Goal: Information Seeking & Learning: Learn about a topic

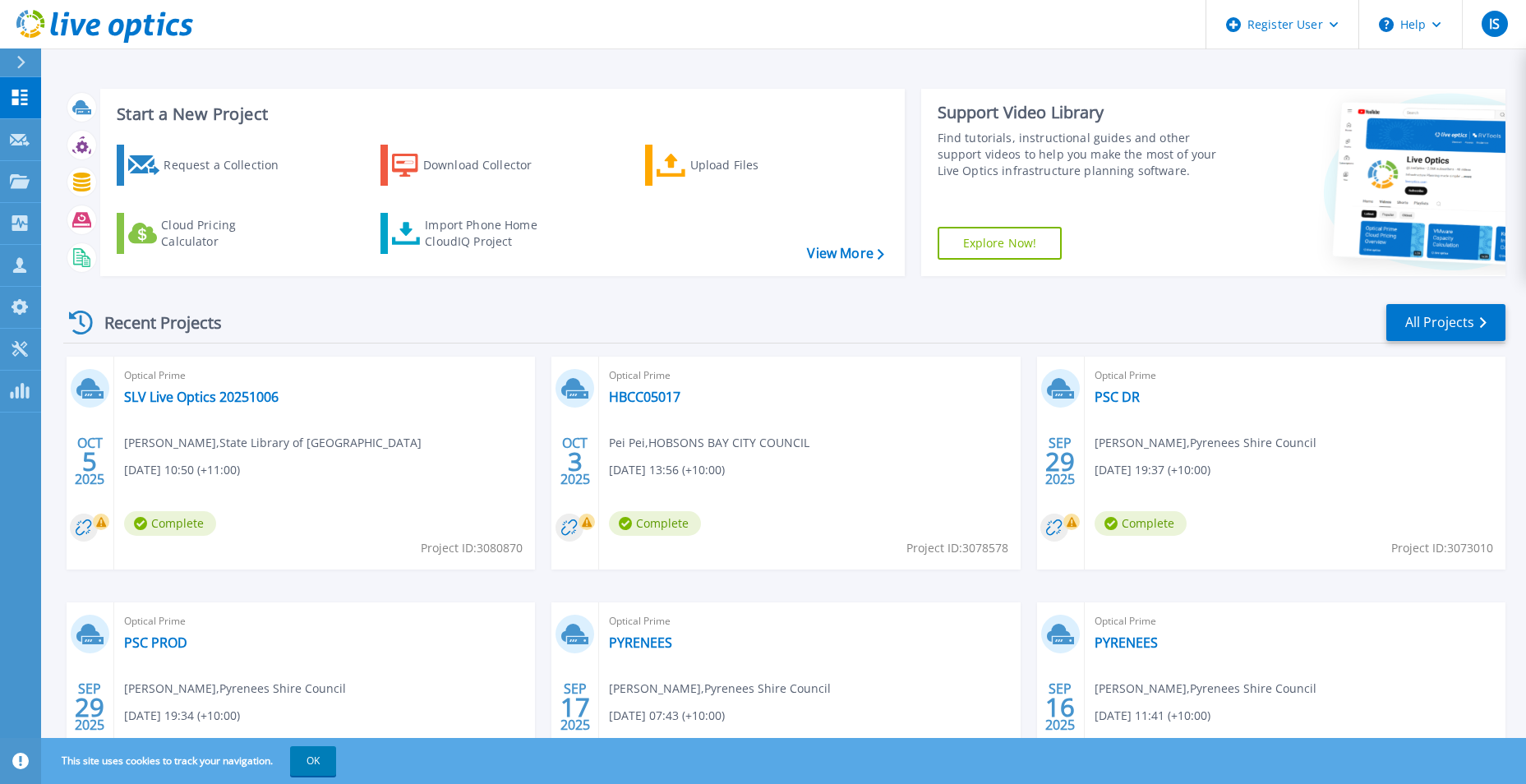
scroll to position [127, 0]
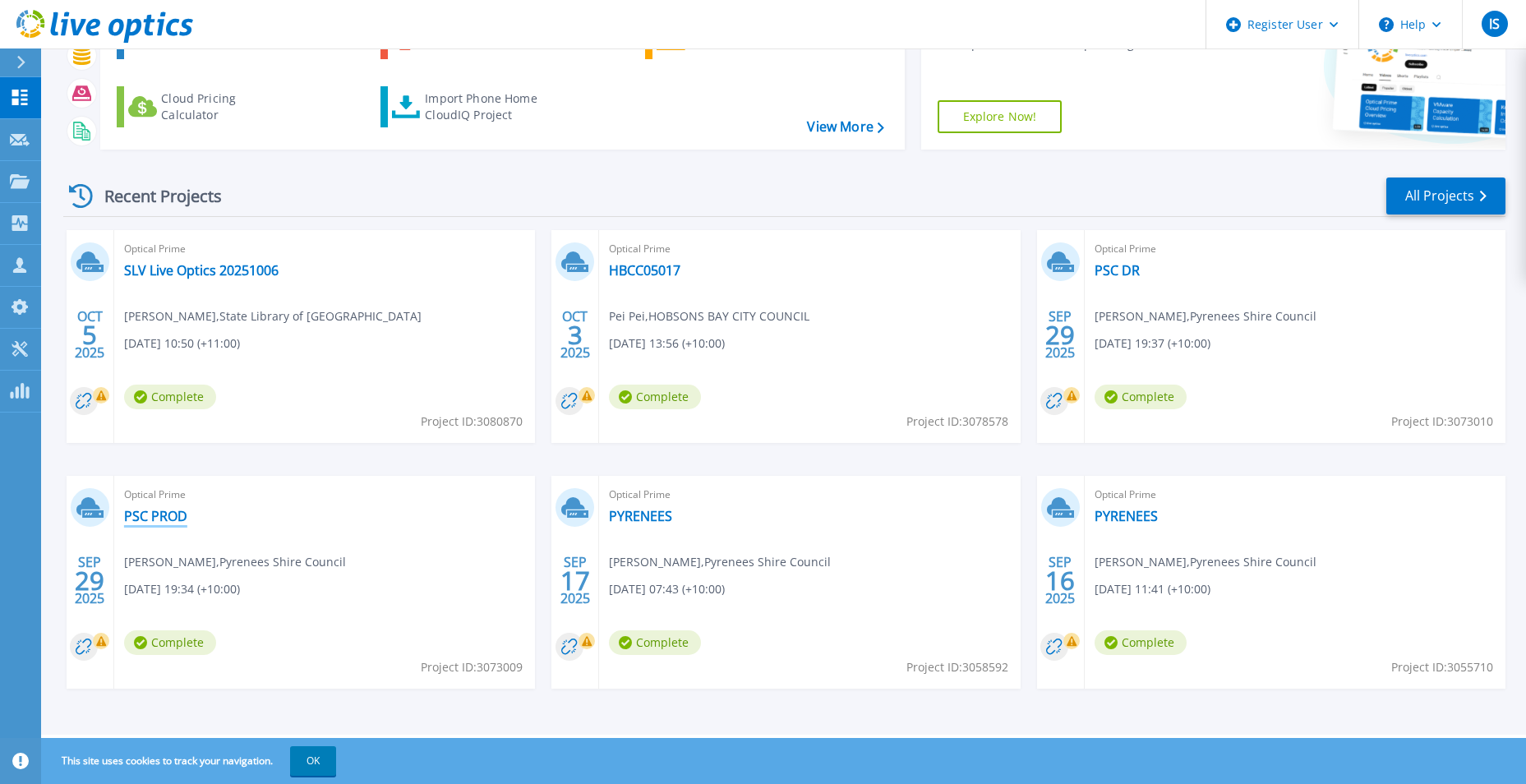
click at [168, 515] on link "PSC PROD" at bounding box center [155, 516] width 63 height 16
click at [145, 512] on link "PSC PROD" at bounding box center [155, 516] width 63 height 16
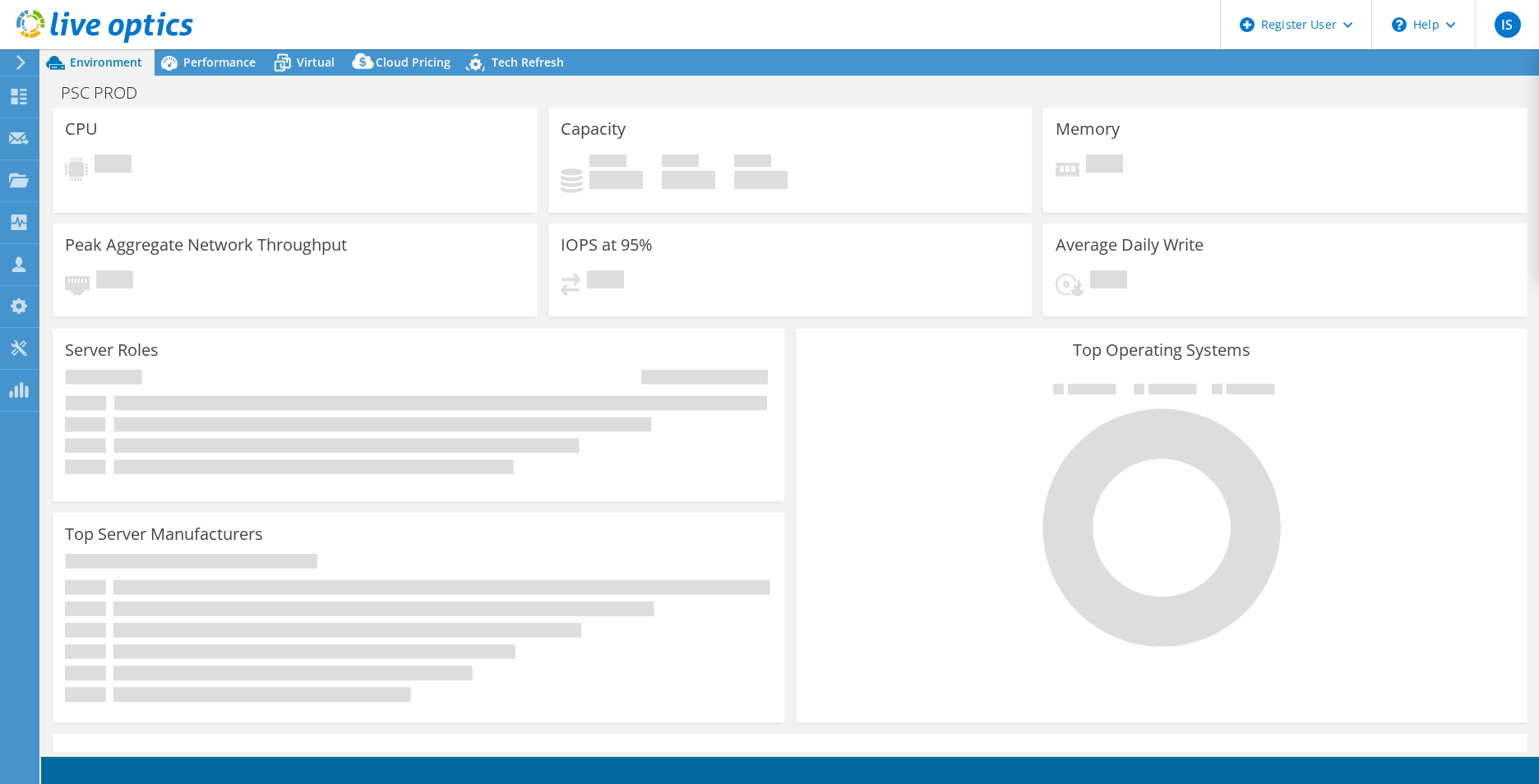
select select "USD"
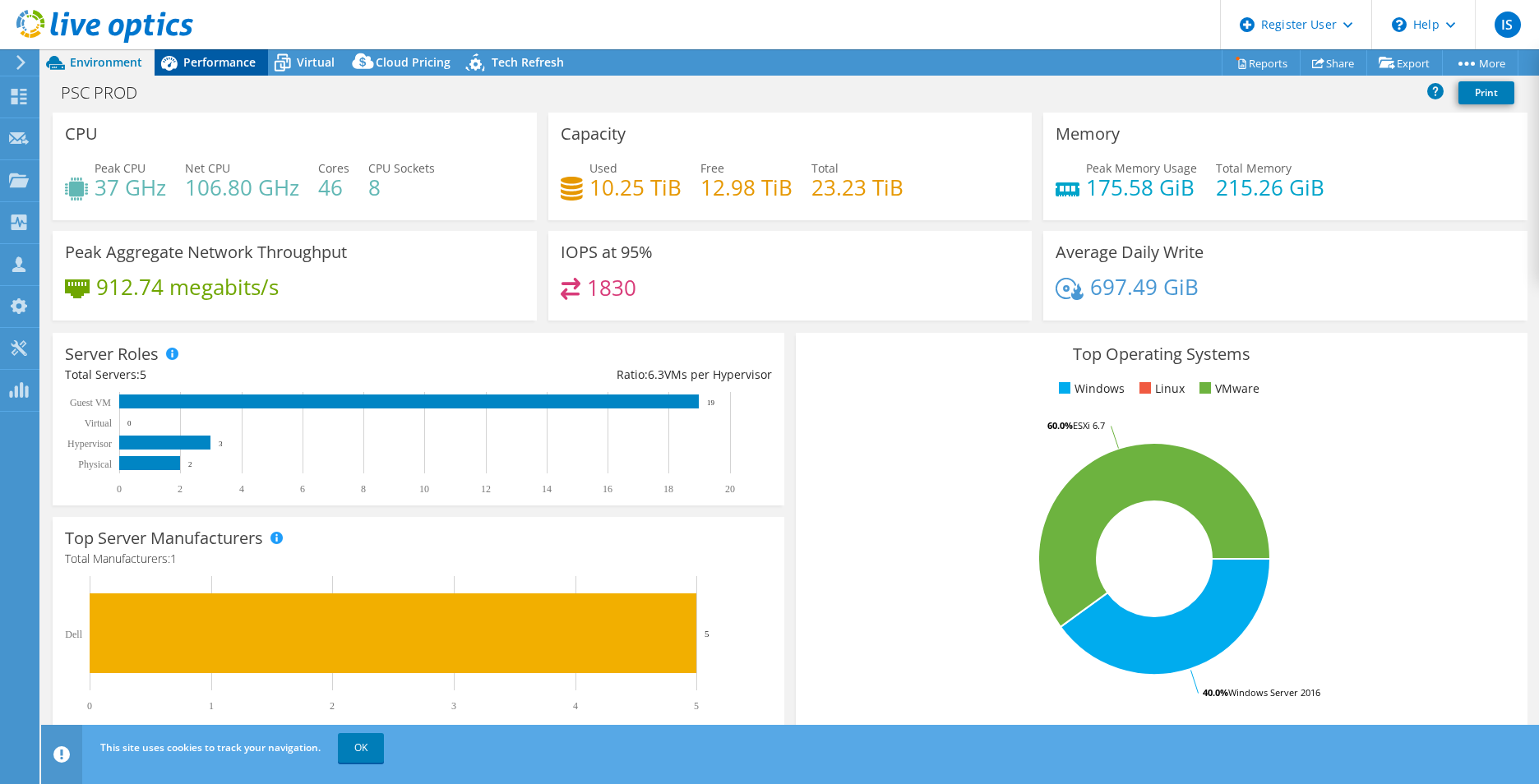
click at [221, 58] on span "Performance" at bounding box center [219, 62] width 72 height 16
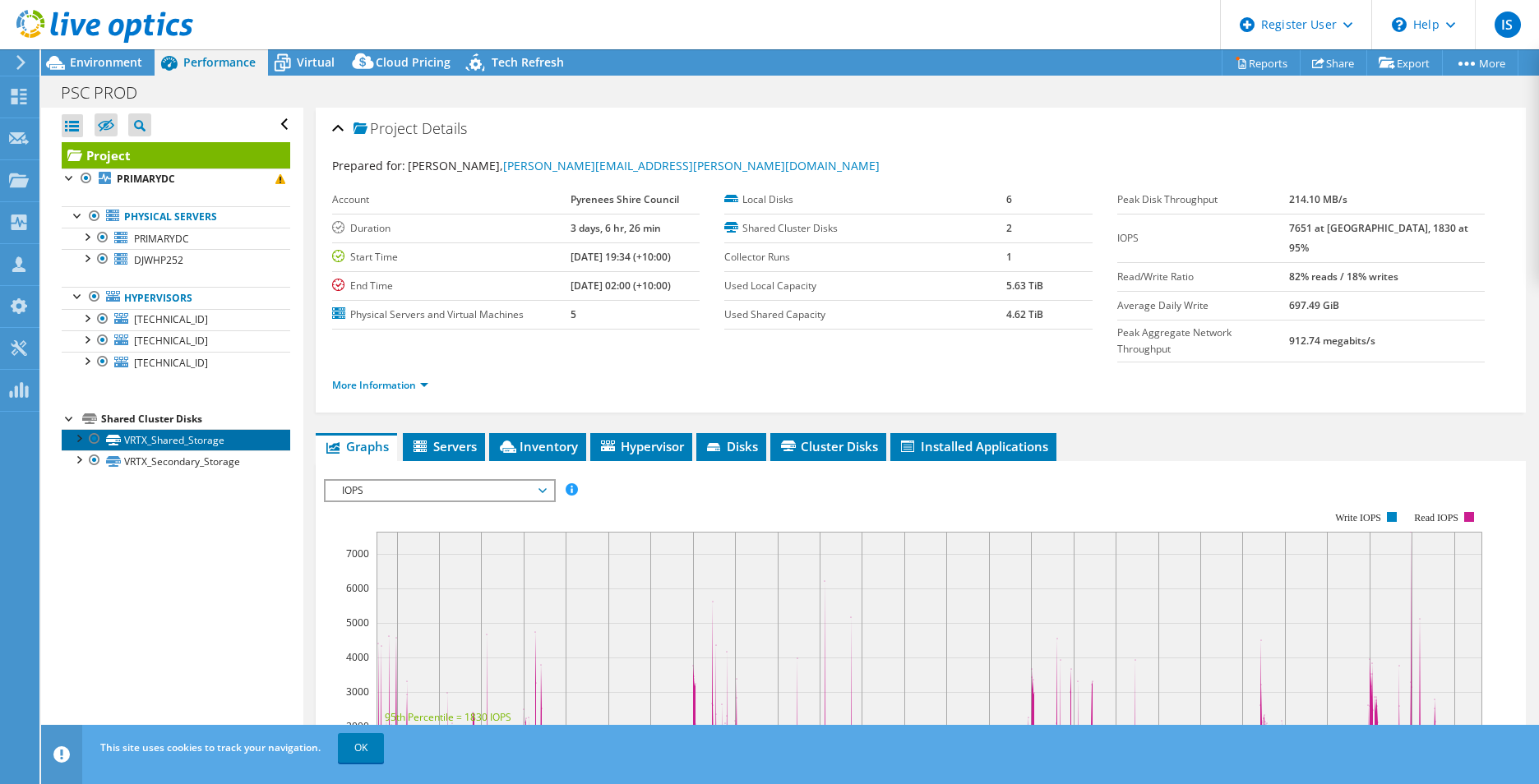
click at [162, 437] on link "VRTX_Shared_Storage" at bounding box center [176, 439] width 229 height 21
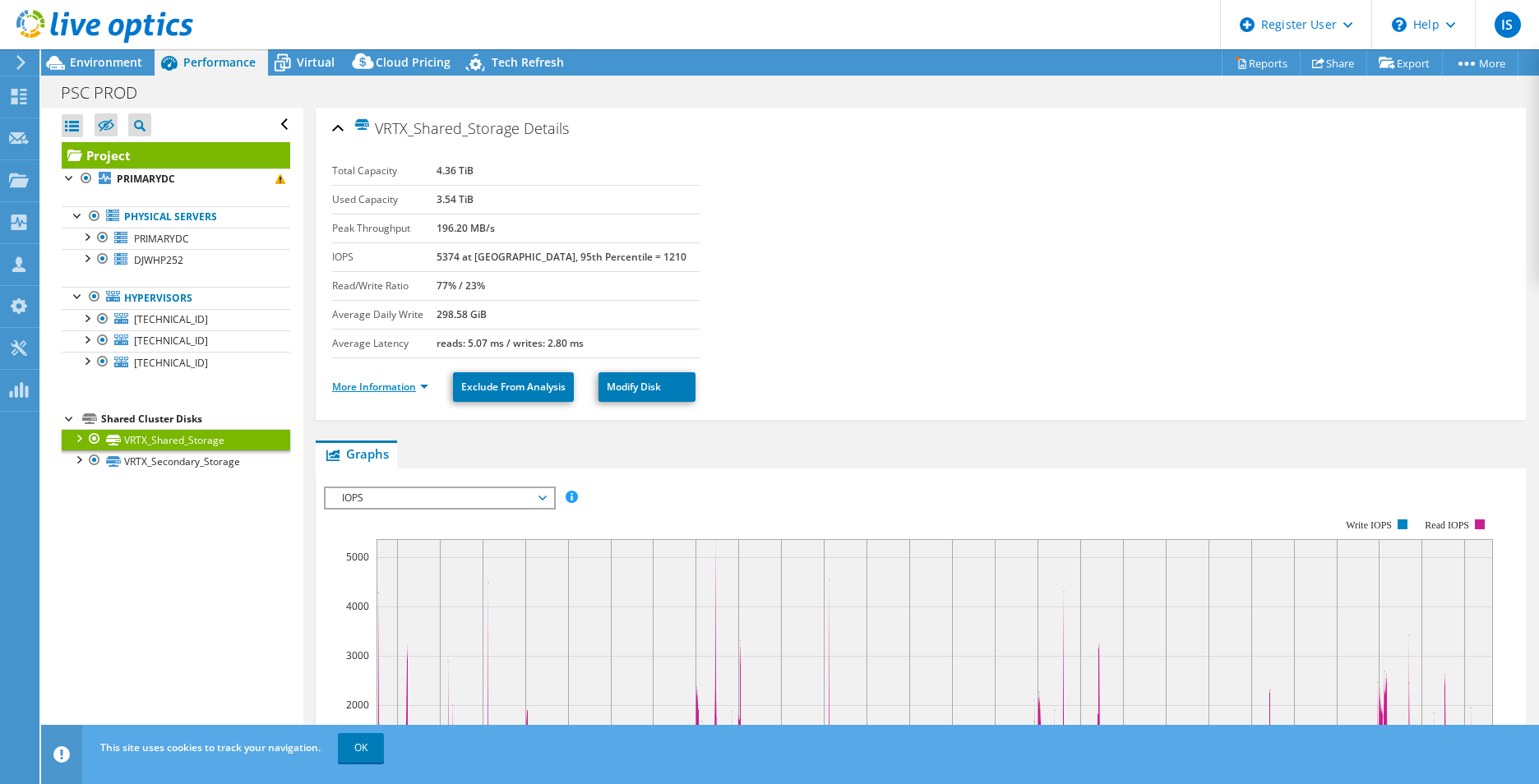
click at [422, 391] on link "More Information" at bounding box center [380, 387] width 96 height 14
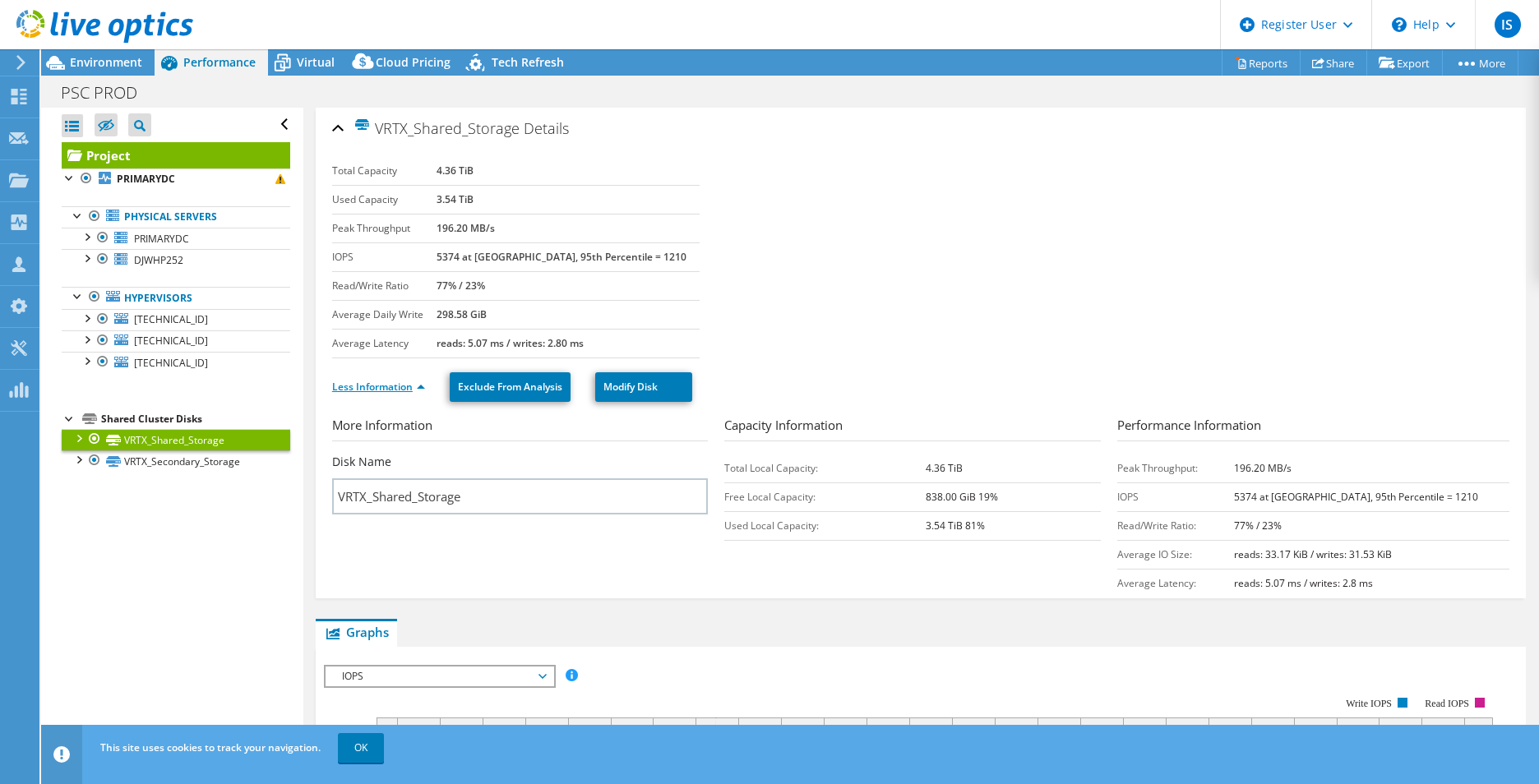
scroll to position [247, 0]
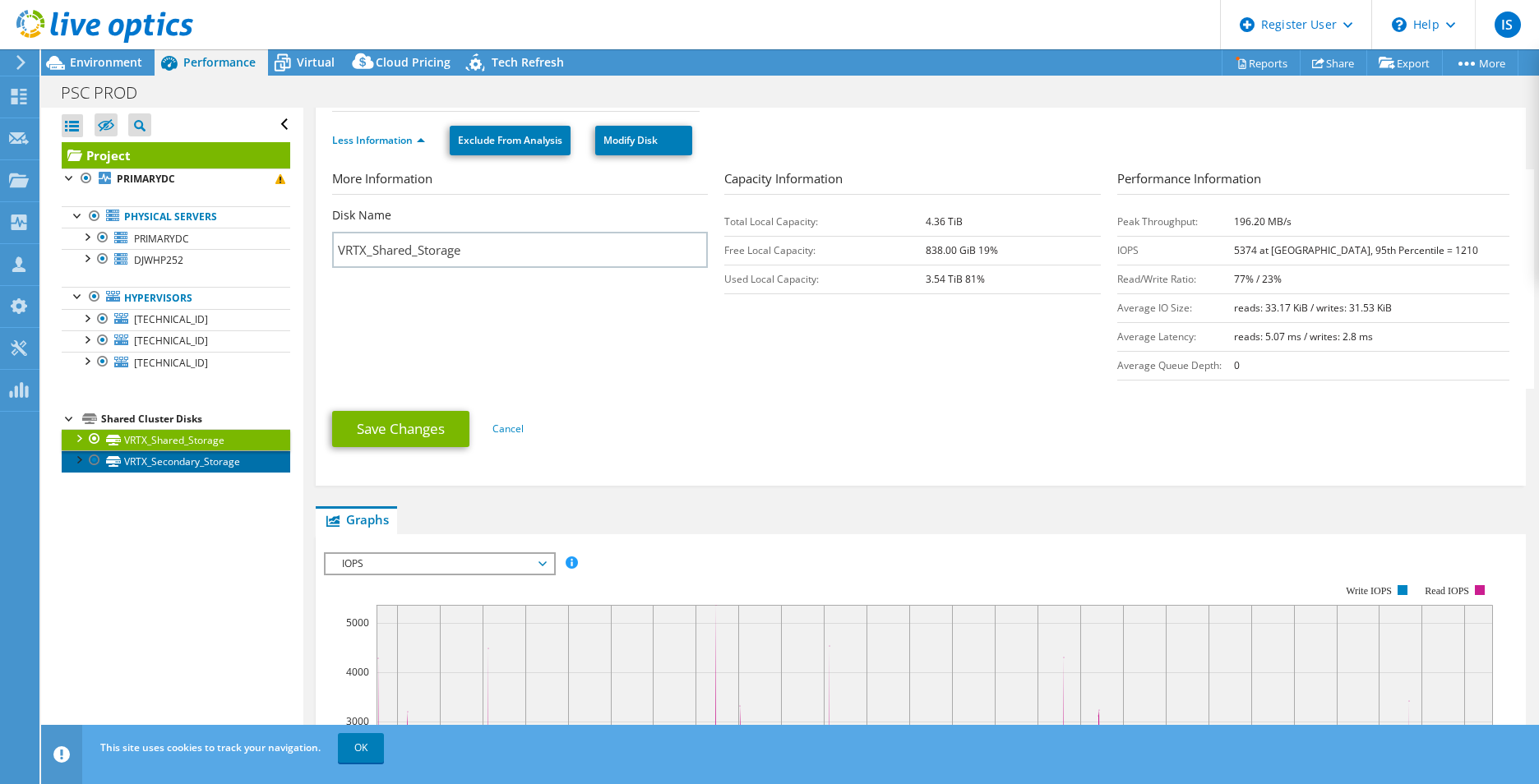
click at [224, 466] on link "VRTX_Secondary_Storage" at bounding box center [176, 460] width 229 height 21
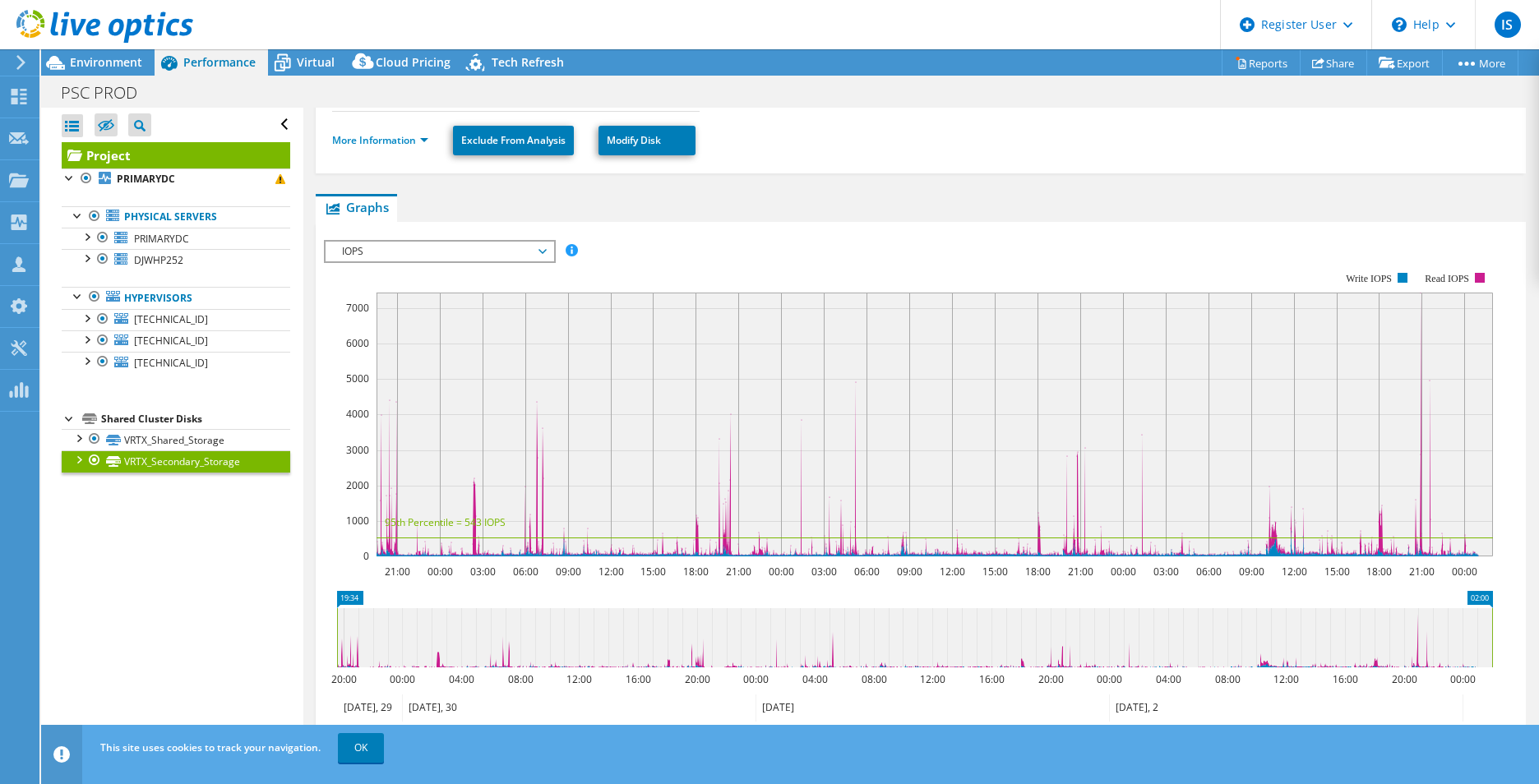
click at [429, 135] on li "More Information" at bounding box center [385, 141] width 106 height 18
click at [423, 141] on link "More Information" at bounding box center [380, 140] width 96 height 14
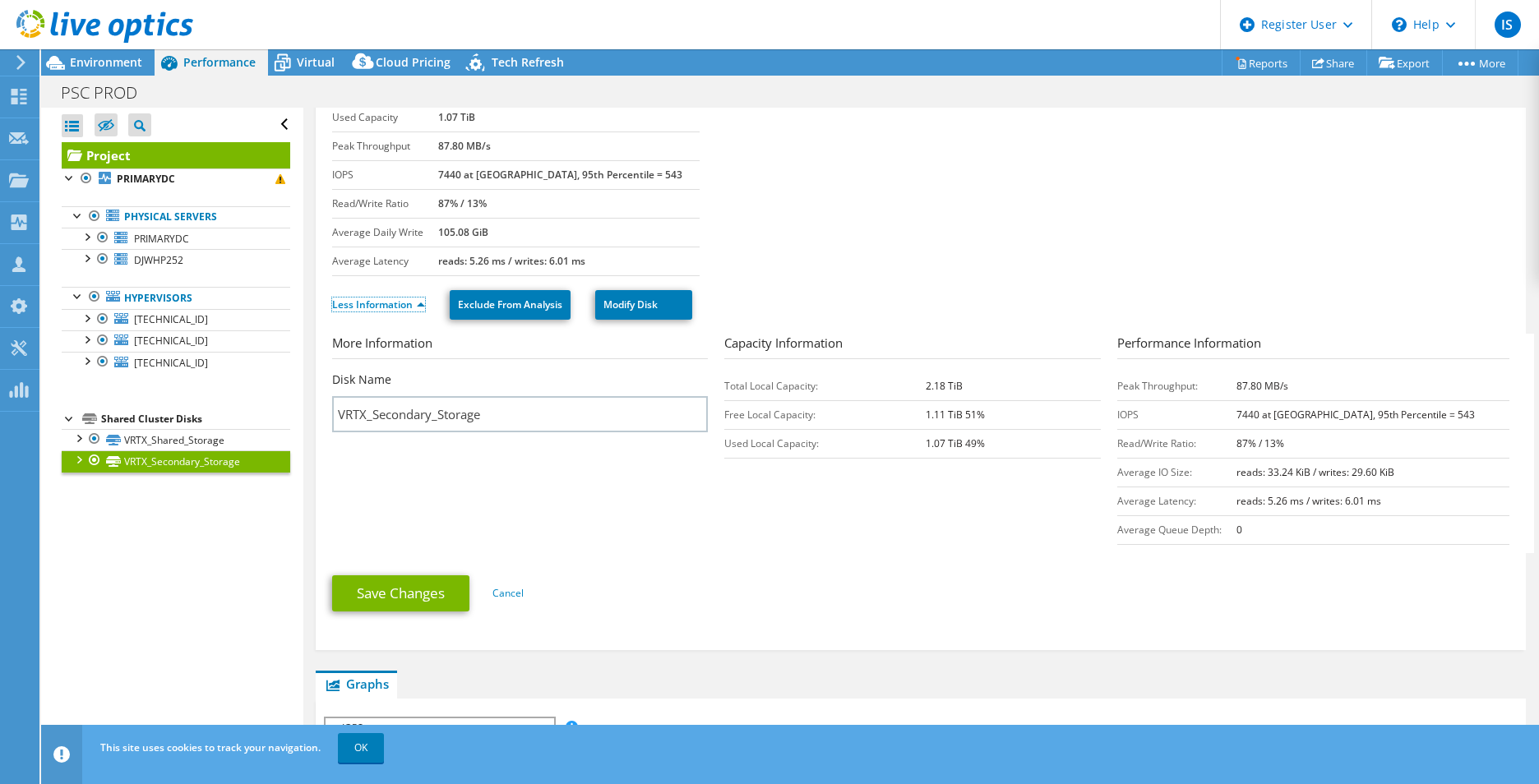
scroll to position [0, 0]
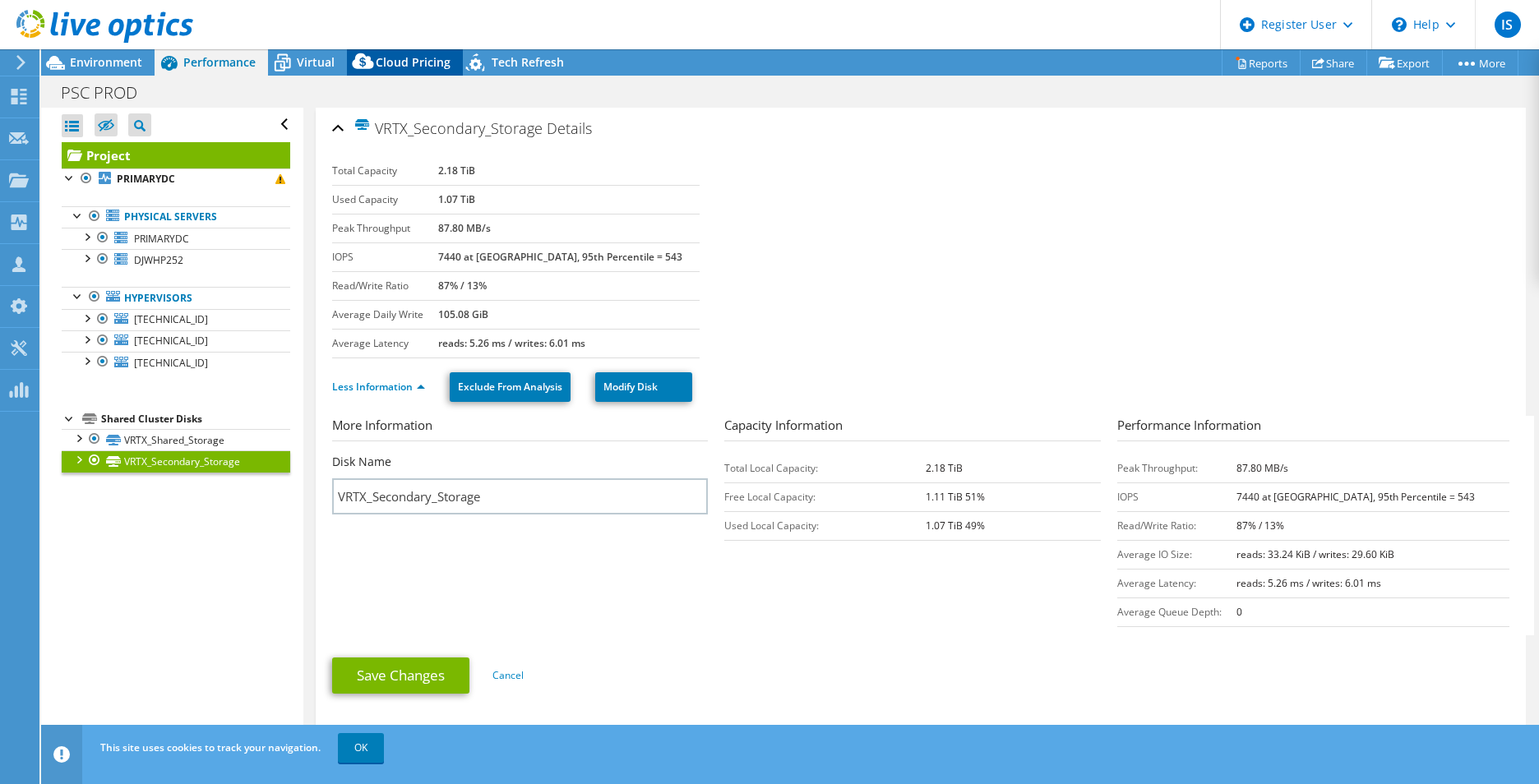
click at [428, 58] on span "Cloud Pricing" at bounding box center [413, 62] width 75 height 16
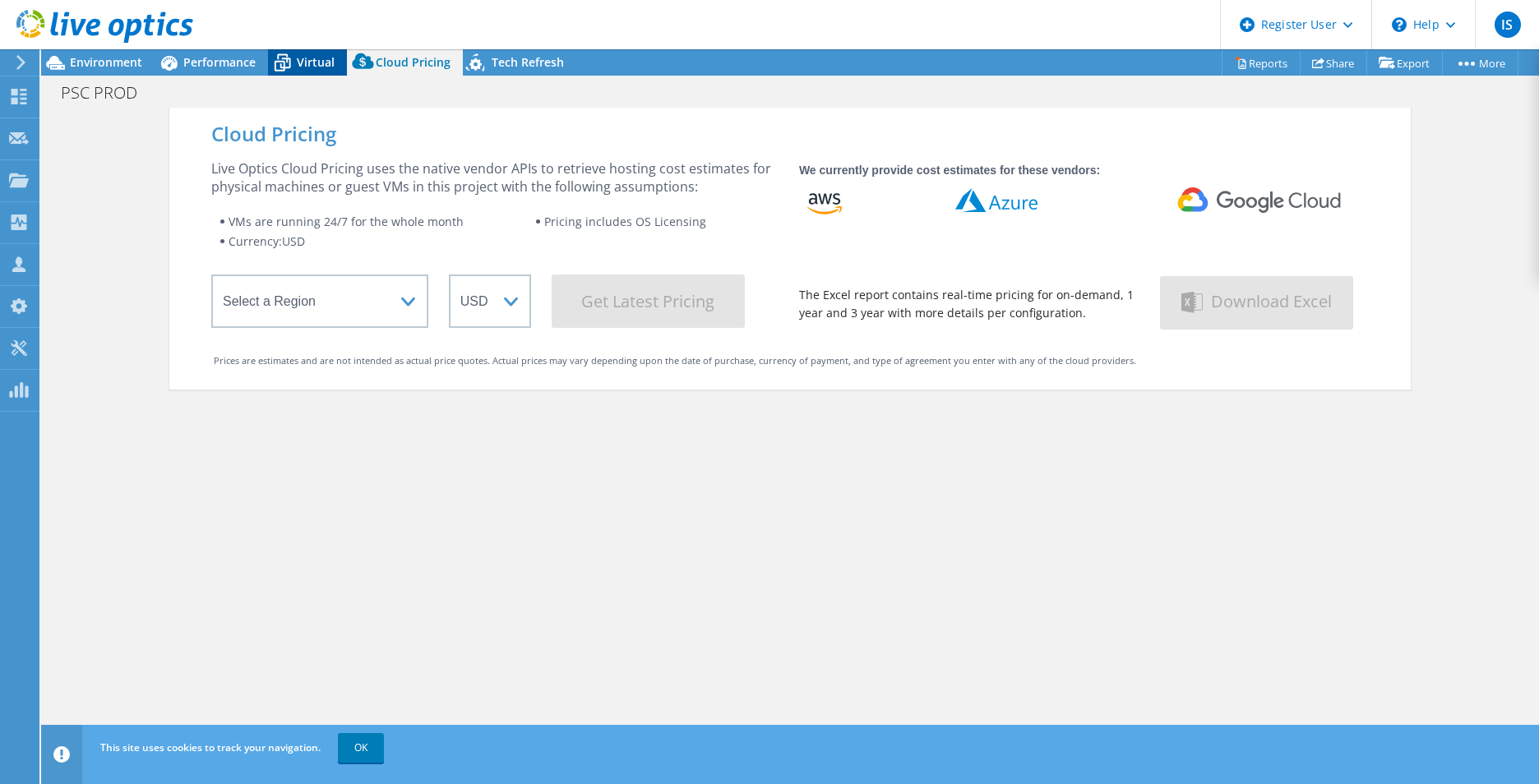
click at [310, 74] on div "Virtual" at bounding box center [307, 62] width 79 height 26
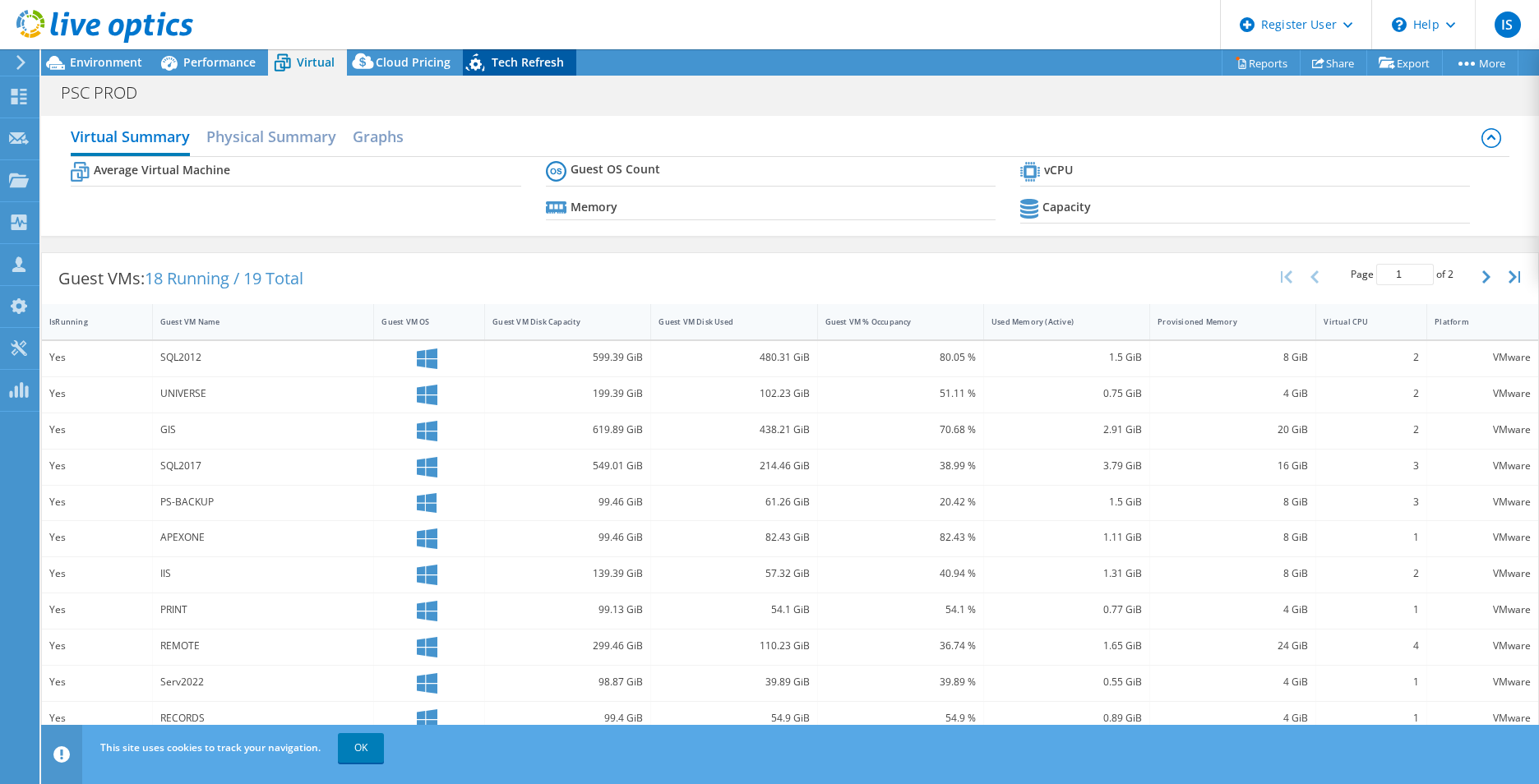
click at [546, 57] on span "Tech Refresh" at bounding box center [528, 62] width 72 height 16
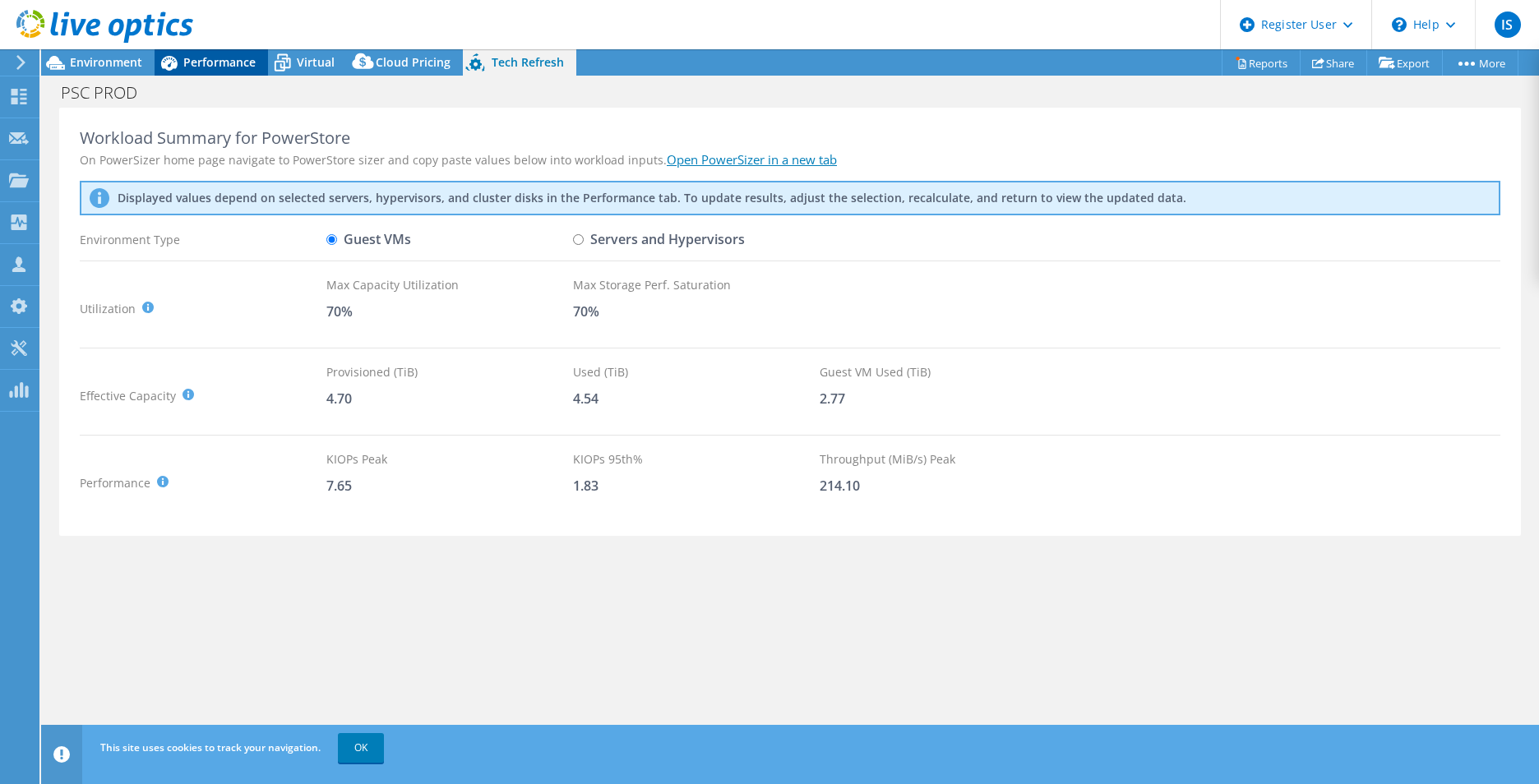
click at [192, 67] on span "Performance" at bounding box center [219, 62] width 72 height 16
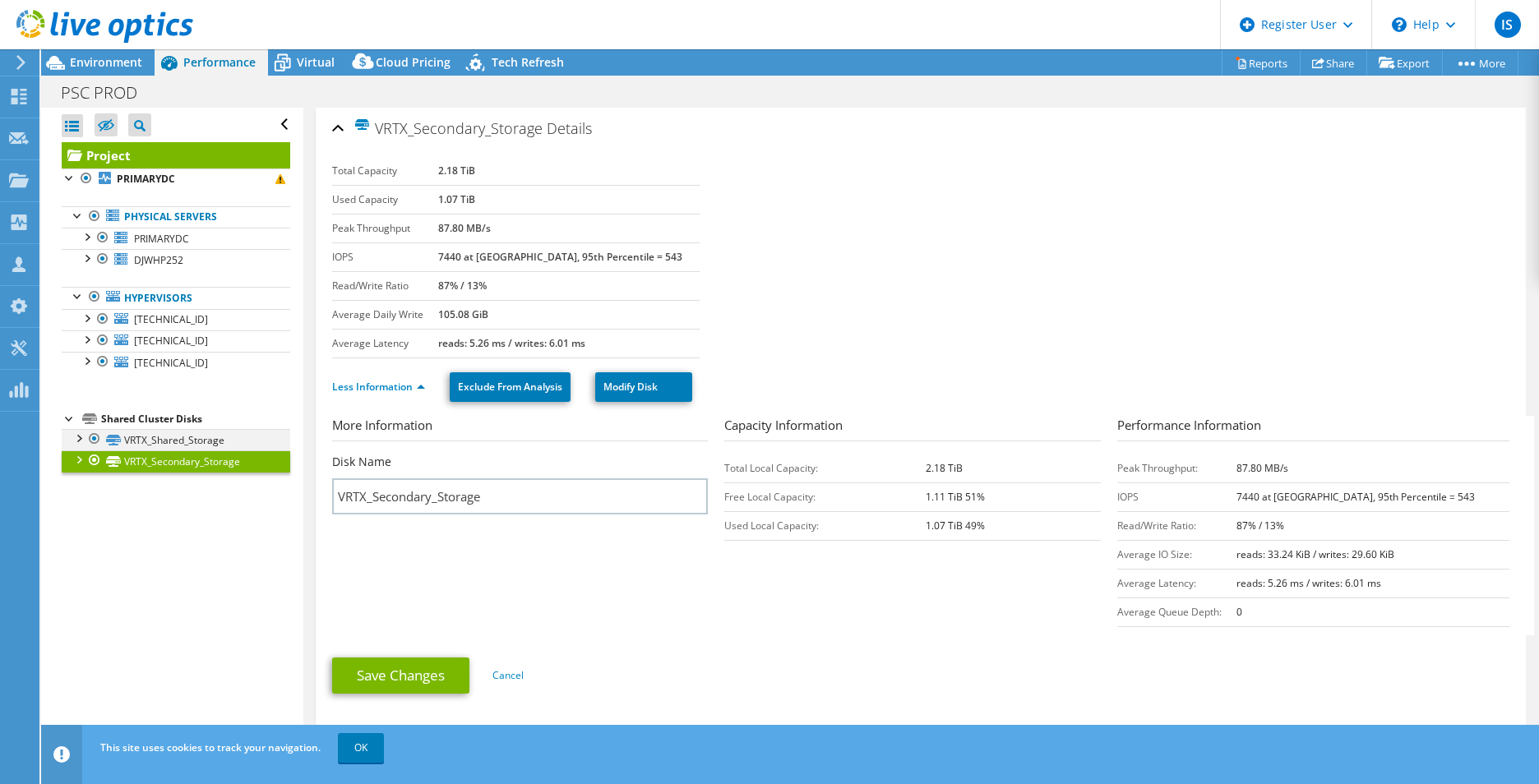
click at [74, 439] on div at bounding box center [78, 437] width 16 height 16
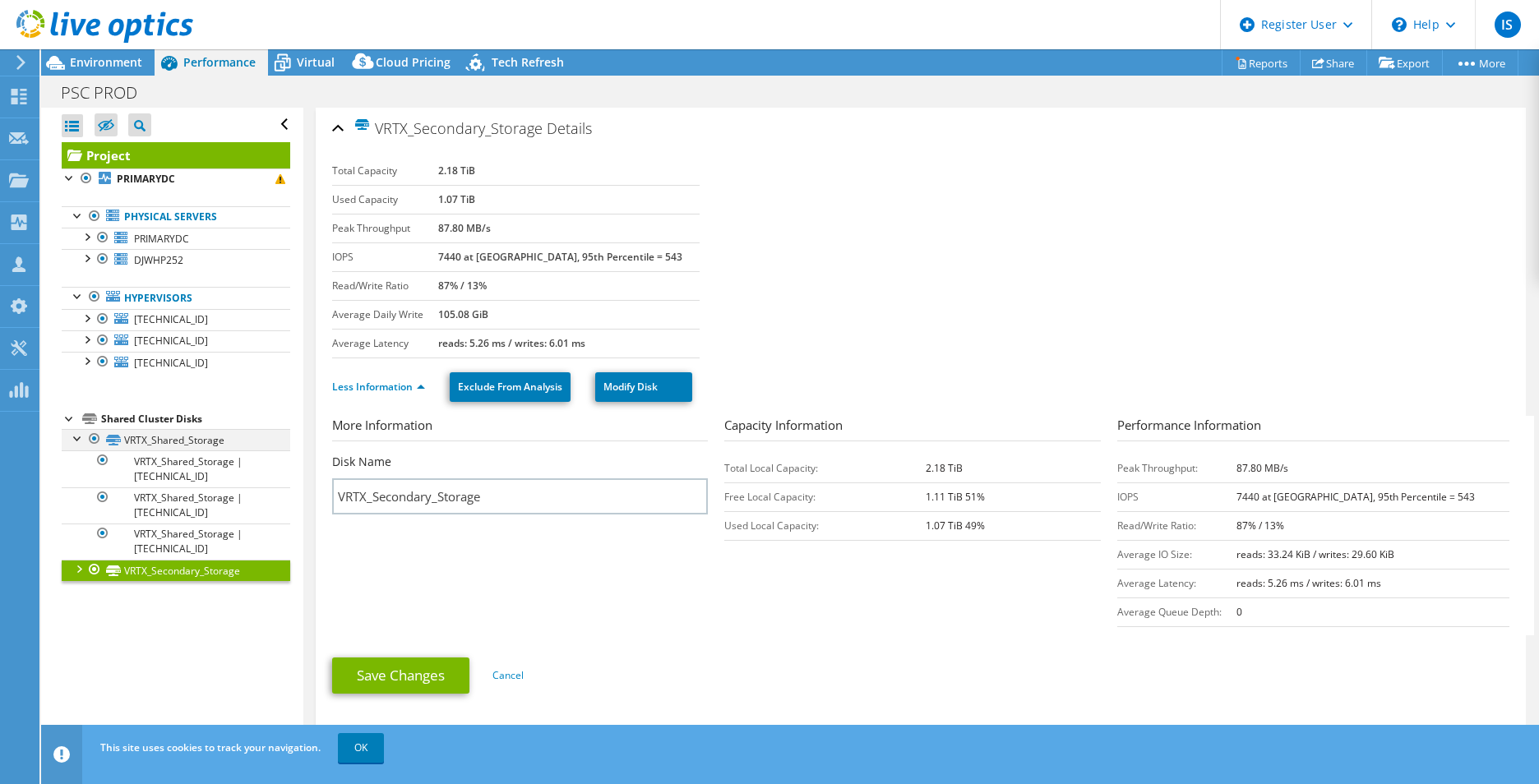
click at [84, 436] on div at bounding box center [78, 437] width 16 height 16
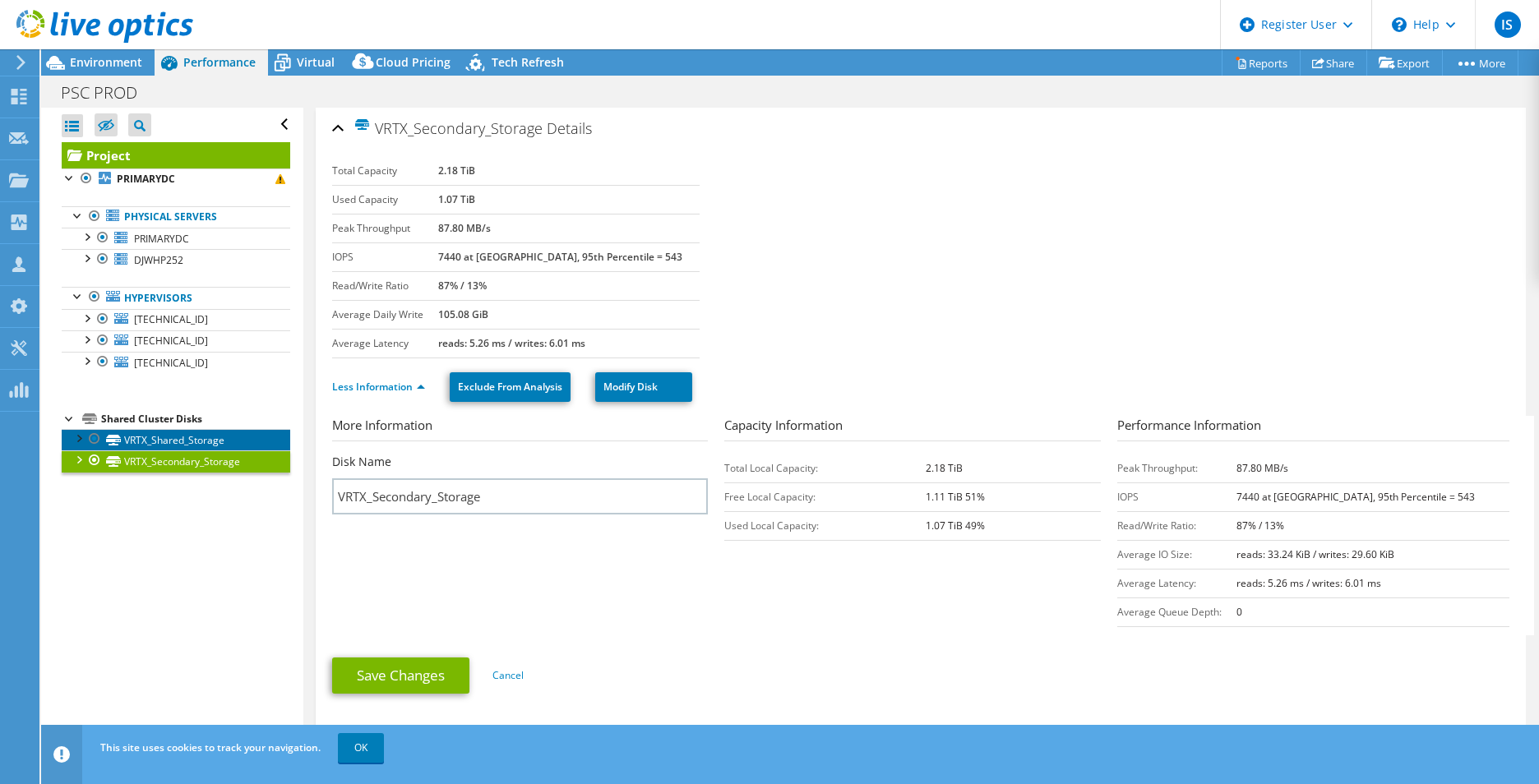
click at [148, 446] on link "VRTX_Shared_Storage" at bounding box center [176, 439] width 229 height 21
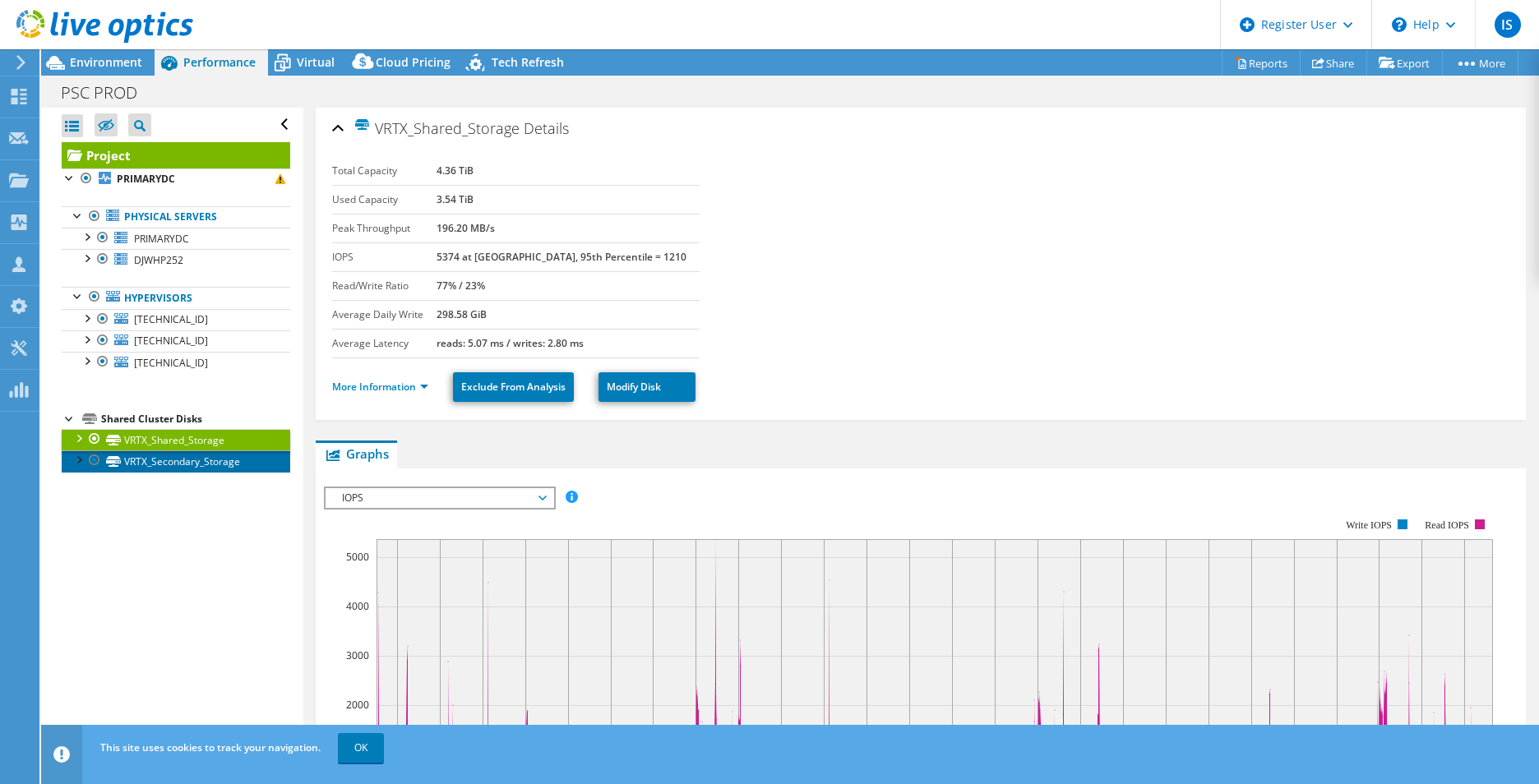
click at [167, 462] on link "VRTX_Secondary_Storage" at bounding box center [176, 460] width 229 height 21
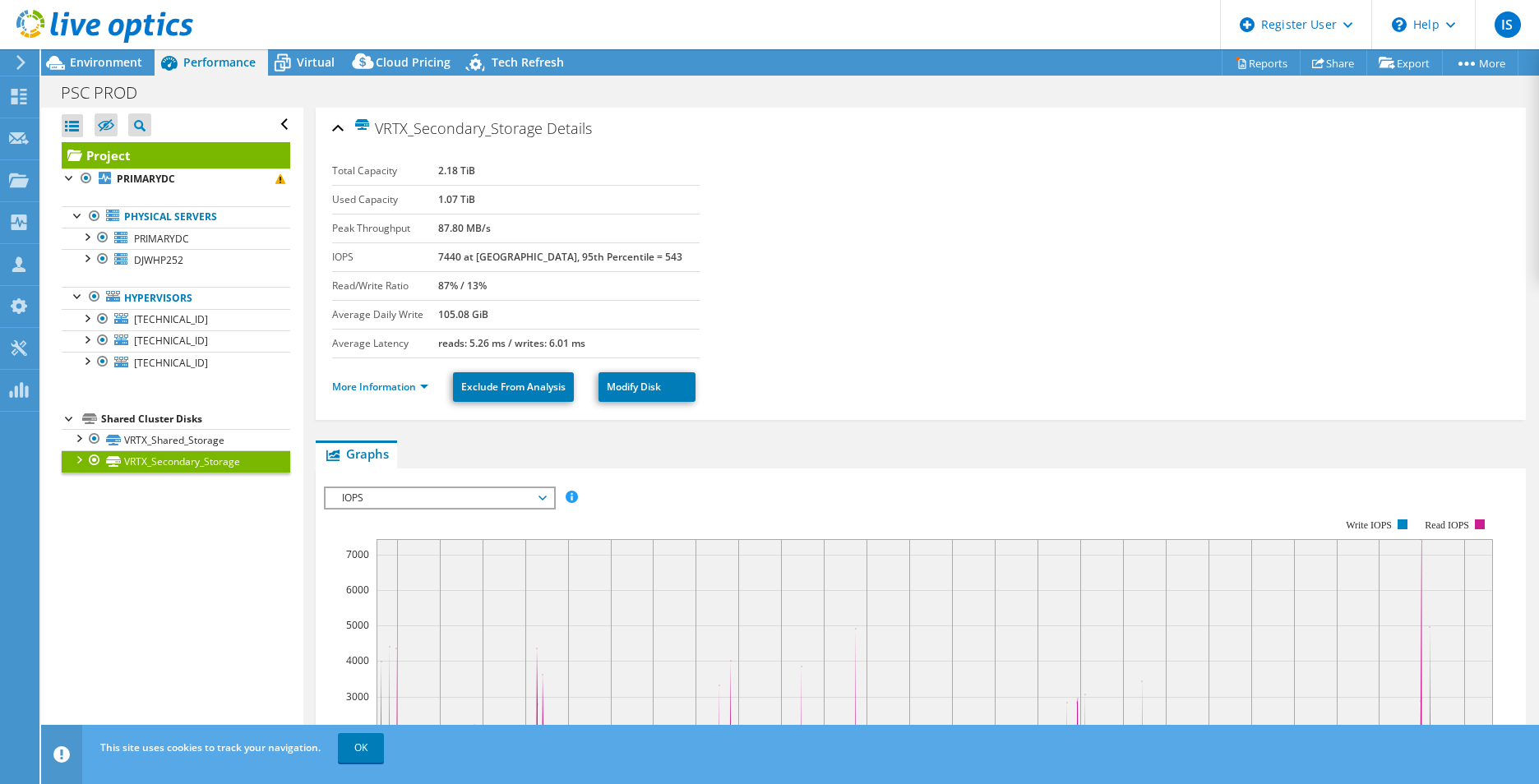
click at [169, 451] on link "VRTX_Secondary_Storage" at bounding box center [176, 460] width 229 height 21
click at [154, 441] on link "VRTX_Shared_Storage" at bounding box center [176, 439] width 229 height 21
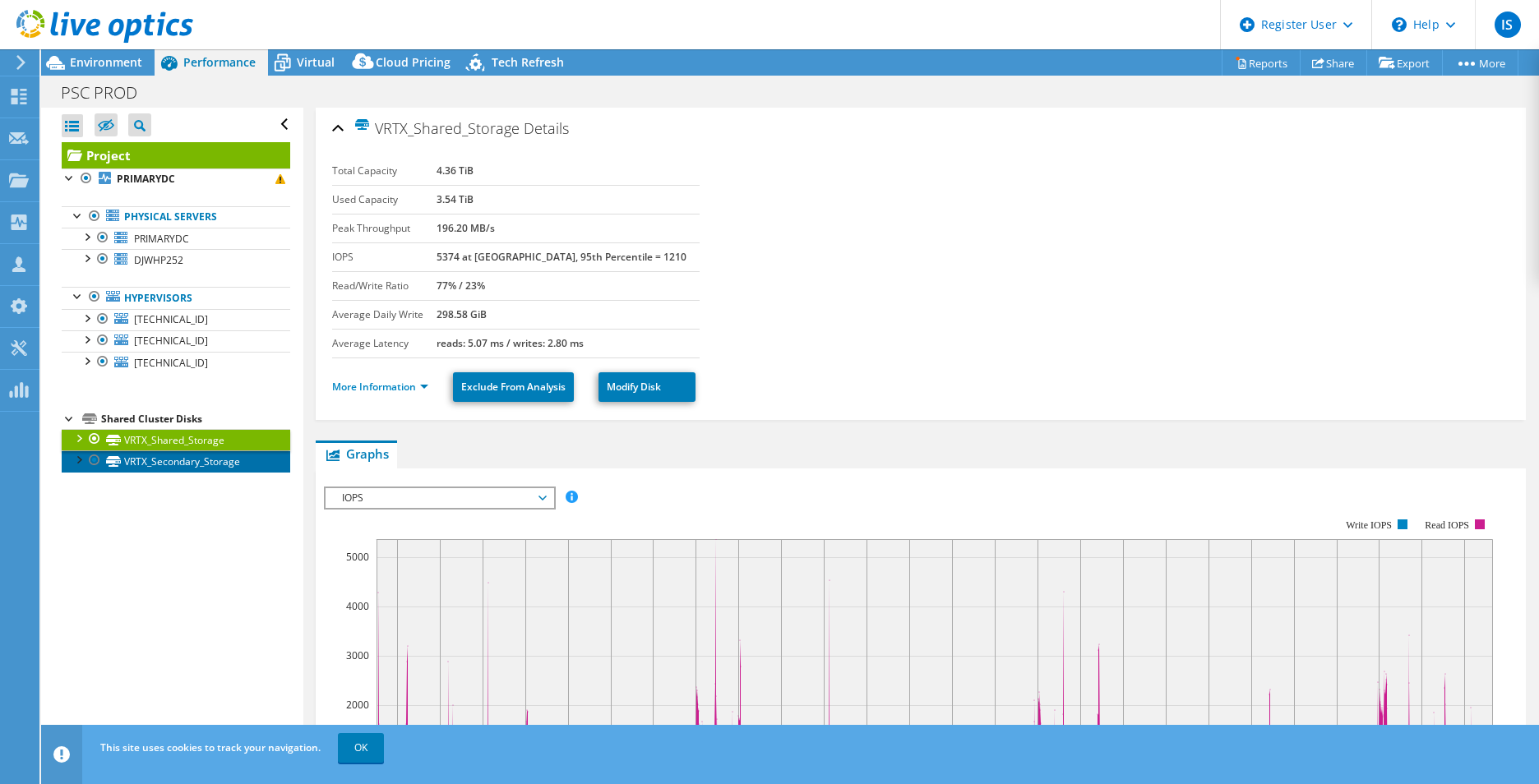
click at [200, 459] on link "VRTX_Secondary_Storage" at bounding box center [176, 460] width 229 height 21
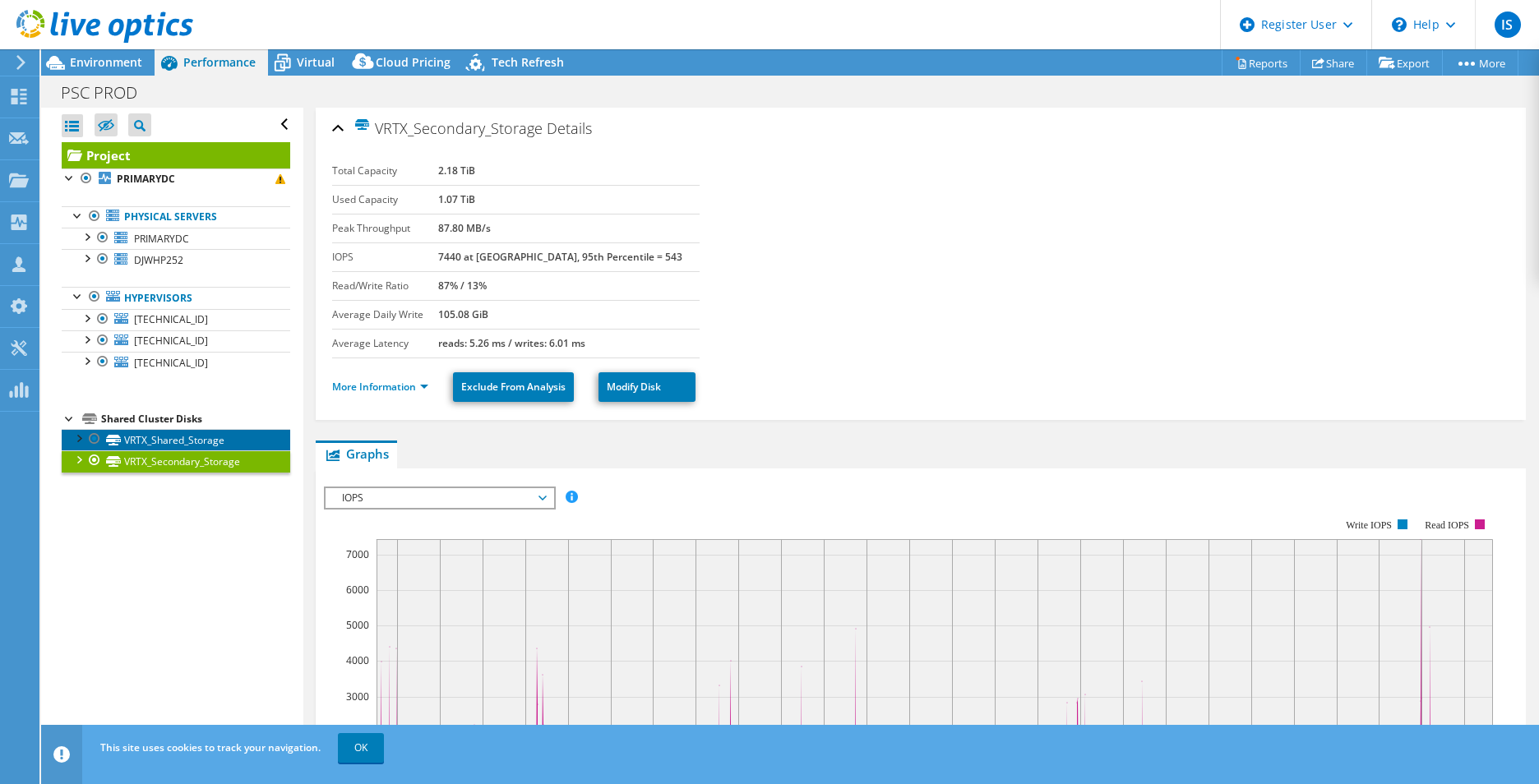
click at [200, 437] on link "VRTX_Shared_Storage" at bounding box center [176, 439] width 229 height 21
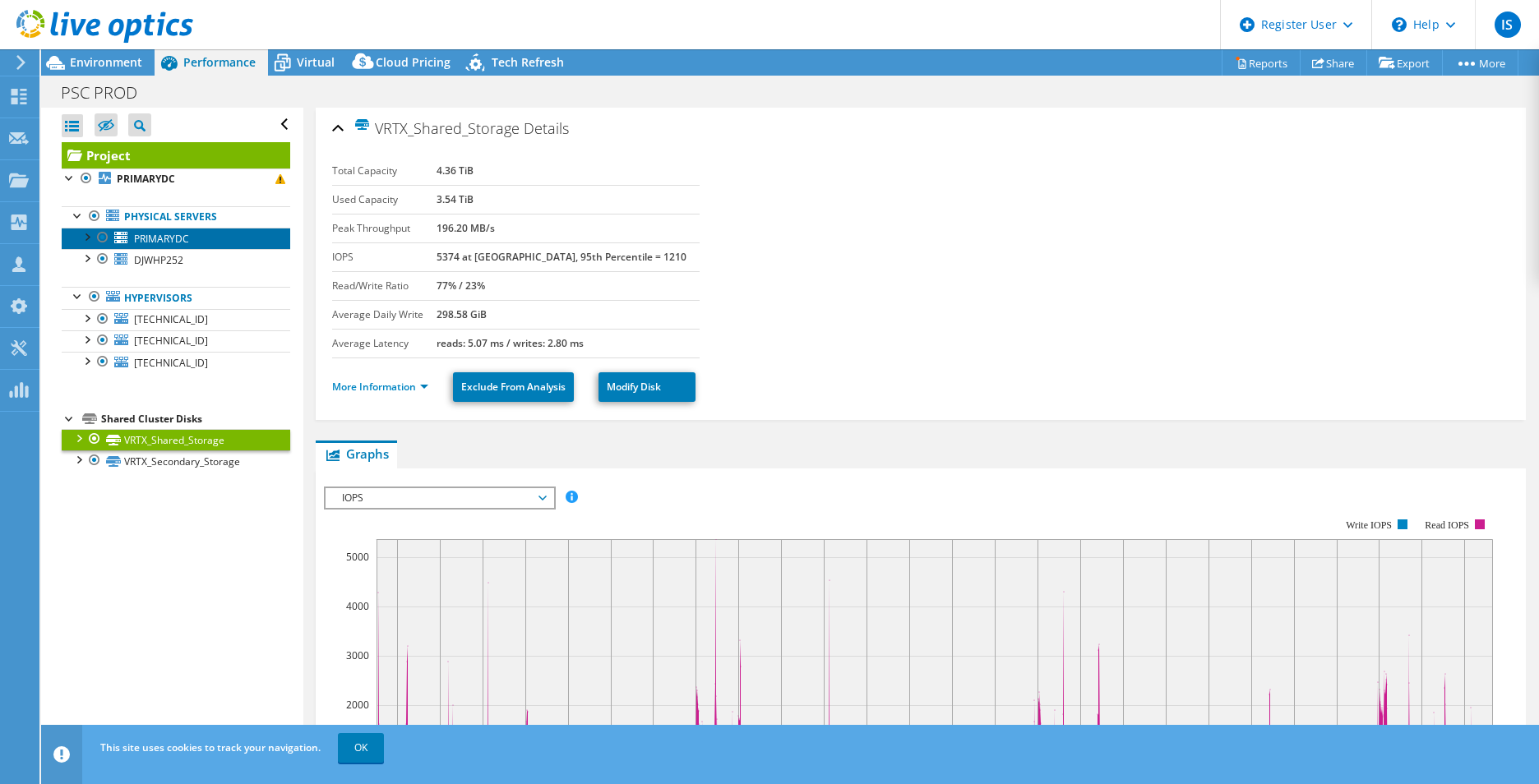
click at [152, 236] on span "PRIMARYDC" at bounding box center [161, 239] width 55 height 14
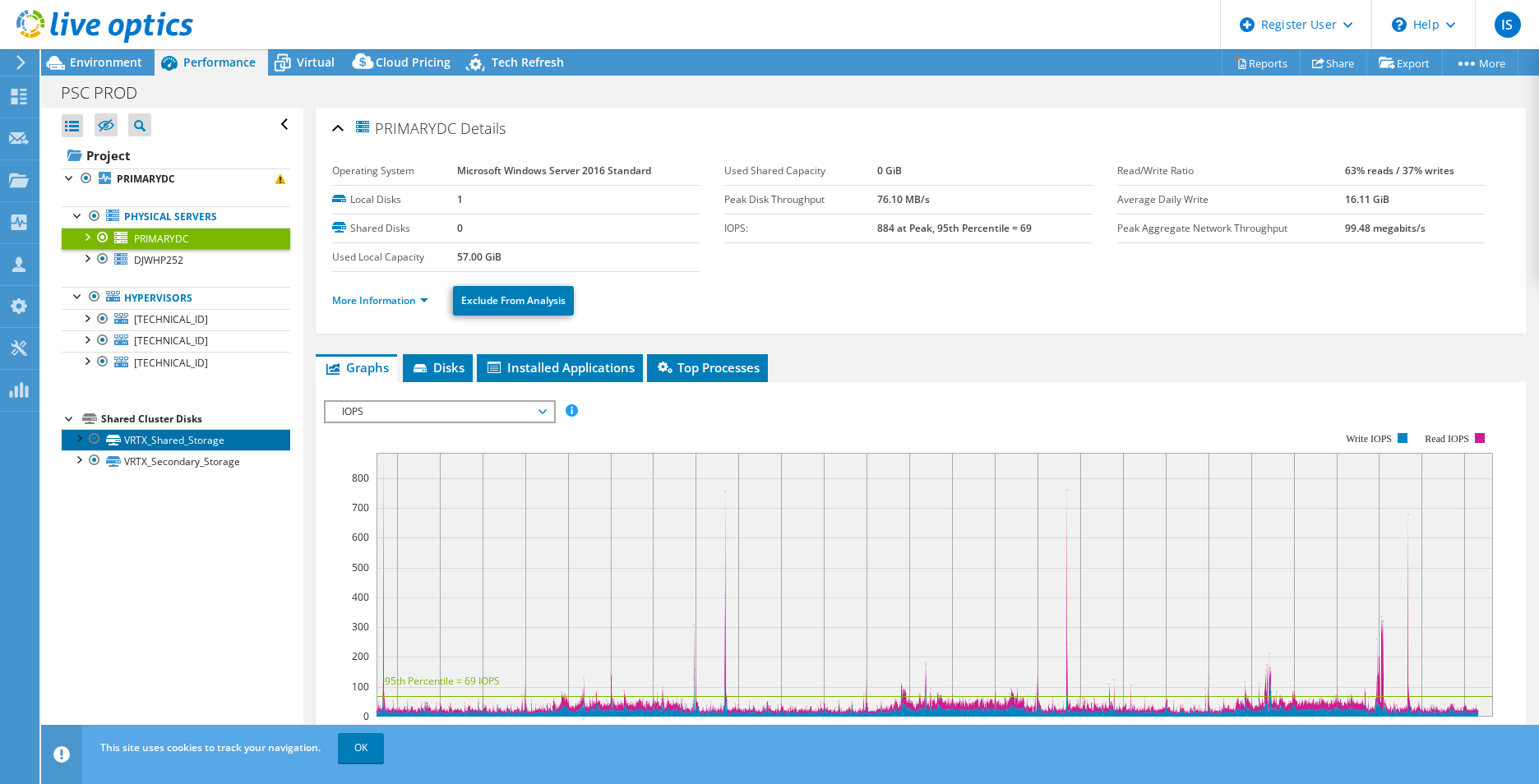
click at [159, 445] on link "VRTX_Shared_Storage" at bounding box center [176, 439] width 229 height 21
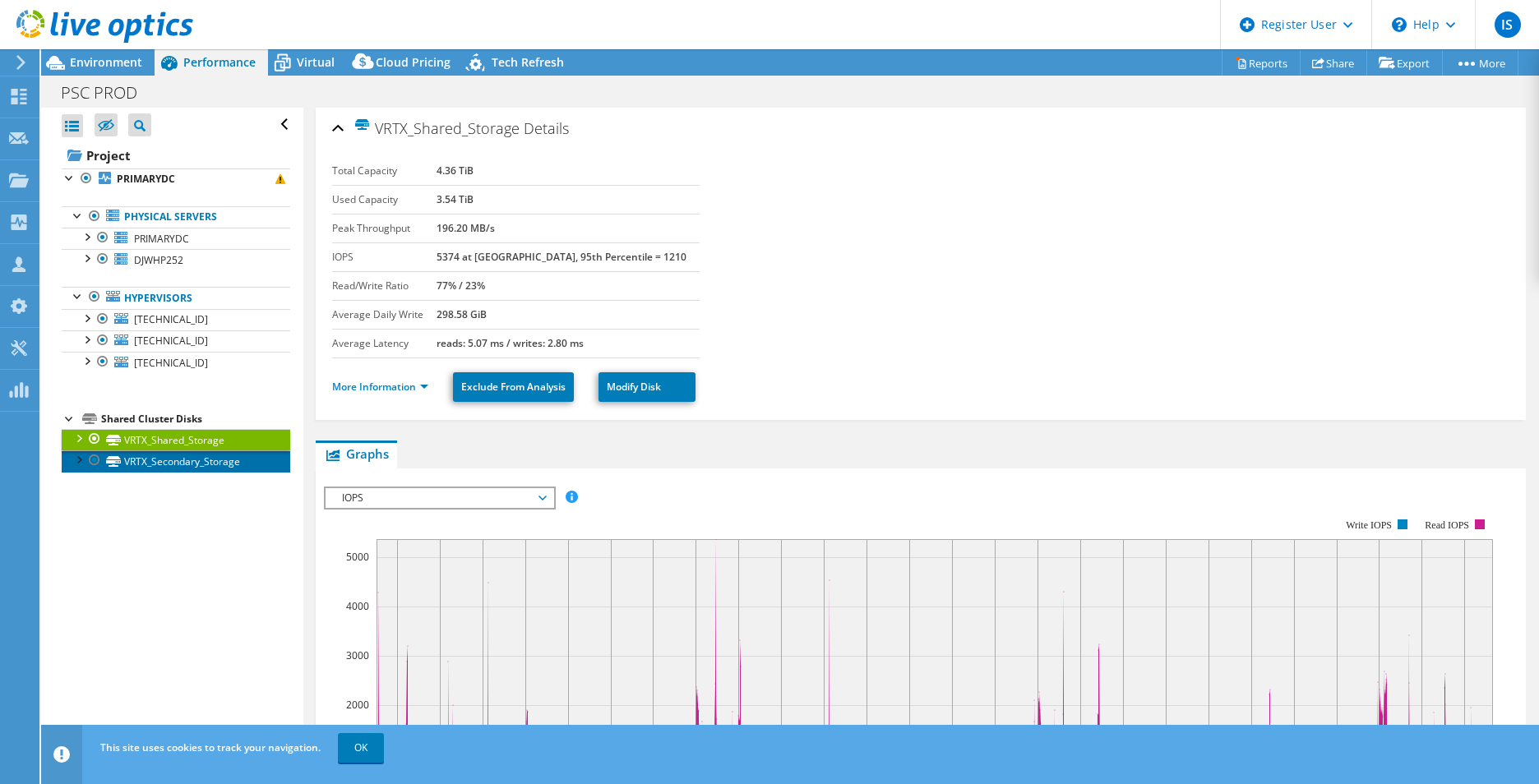
click at [184, 462] on link "VRTX_Secondary_Storage" at bounding box center [176, 460] width 229 height 21
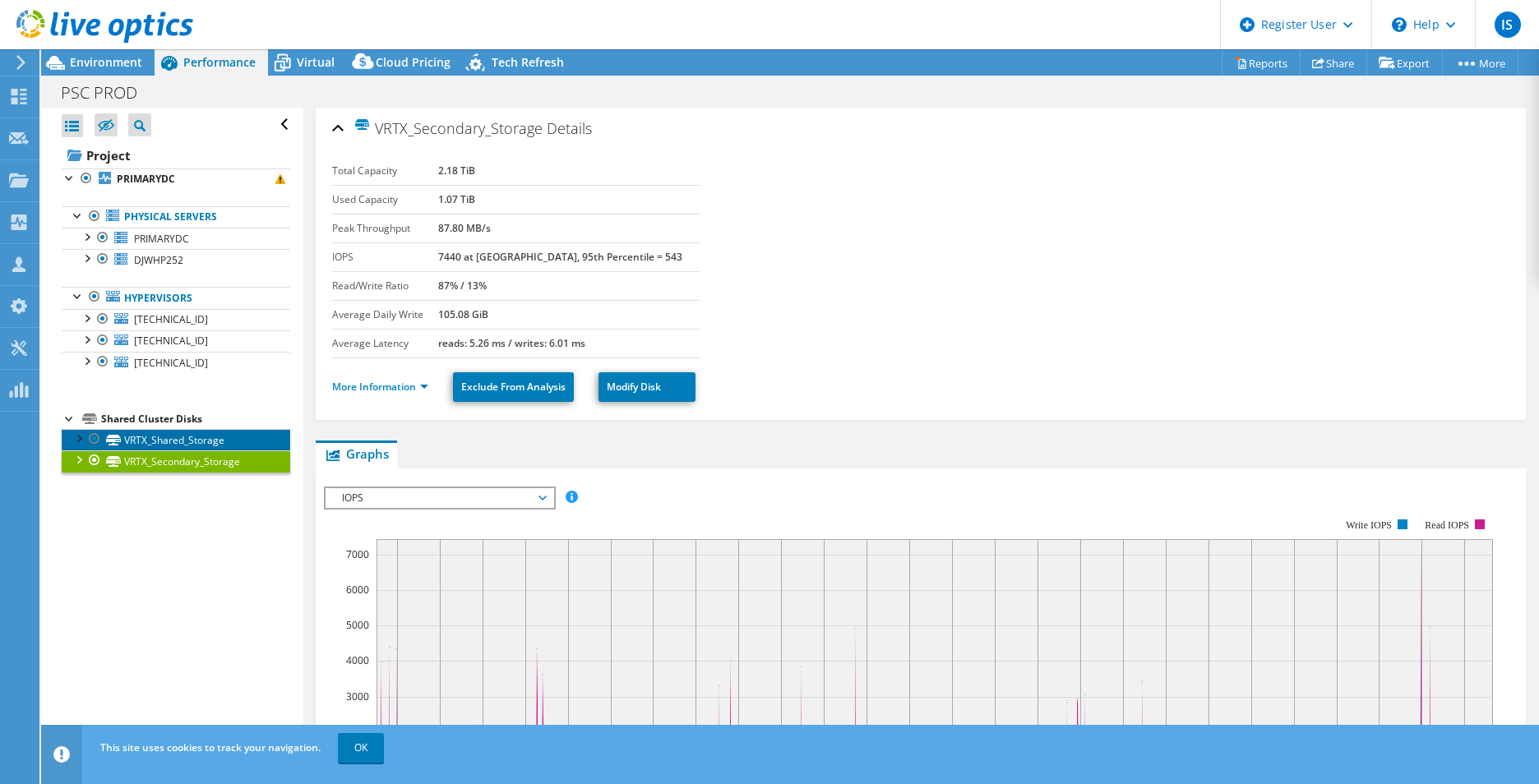
click at [199, 440] on link "VRTX_Shared_Storage" at bounding box center [176, 439] width 229 height 21
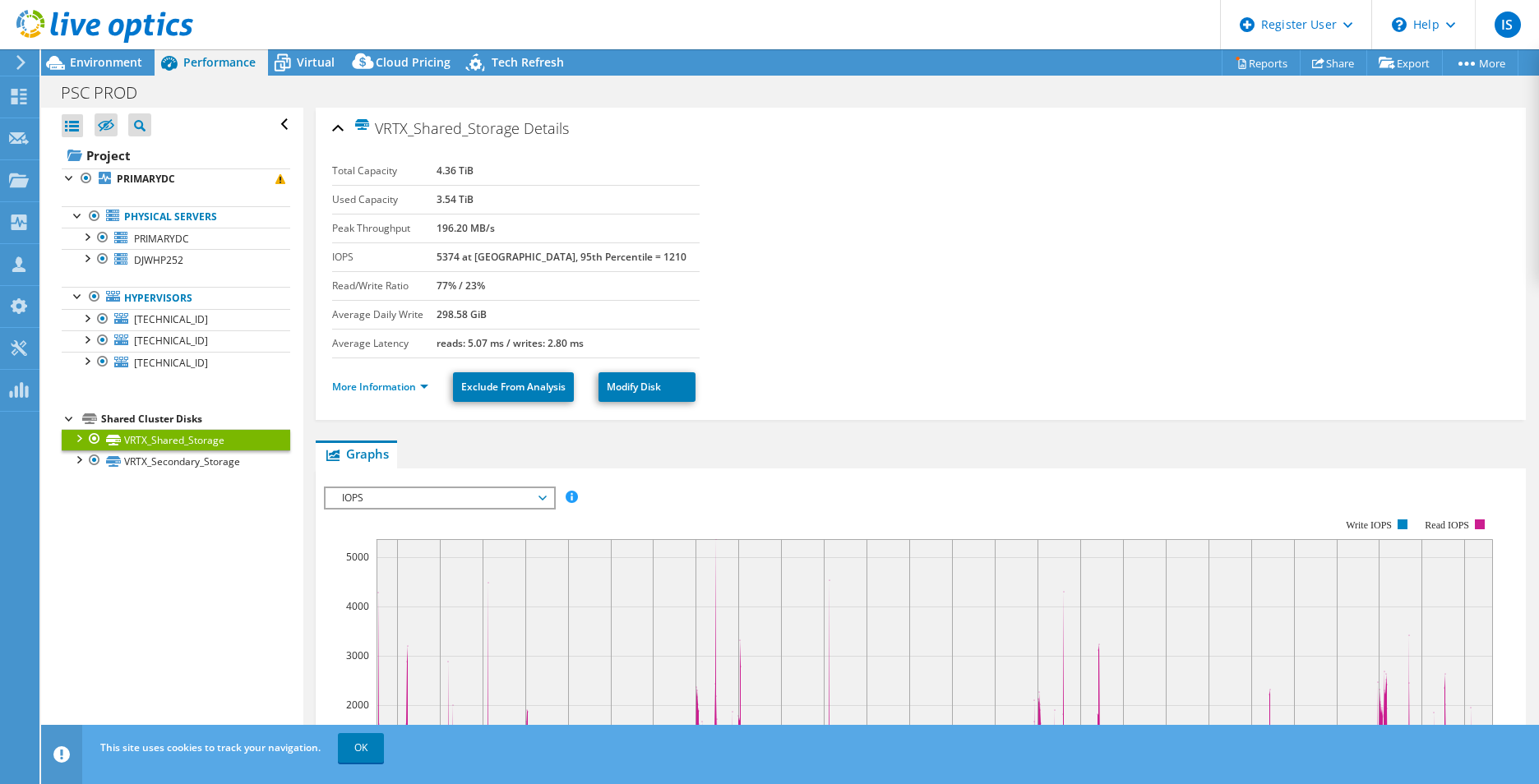
click at [339, 127] on div "VRTX_Shared_Storage Details" at bounding box center [920, 129] width 1177 height 35
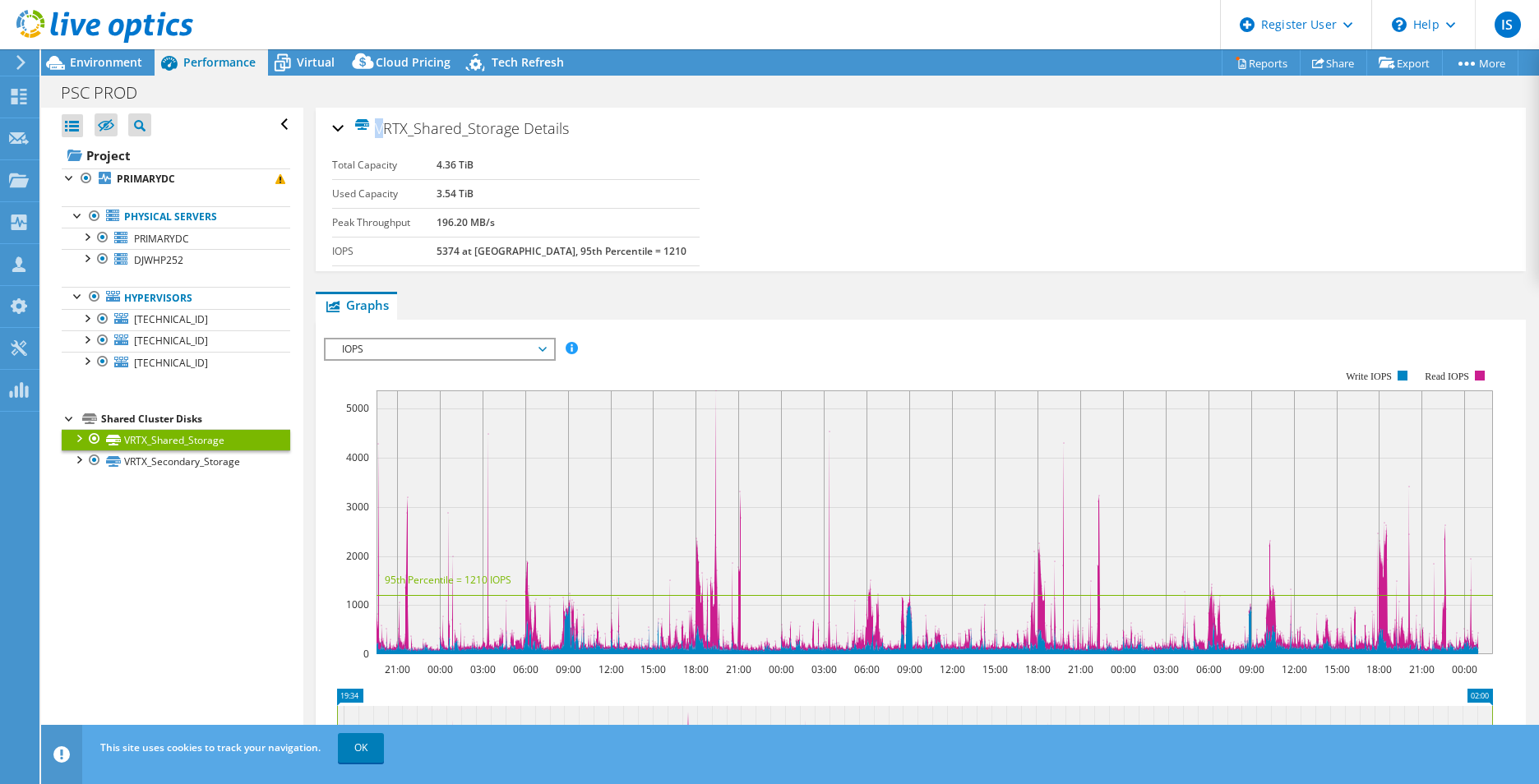
click at [339, 127] on div "VRTX_Shared_Storage Details" at bounding box center [920, 129] width 1177 height 35
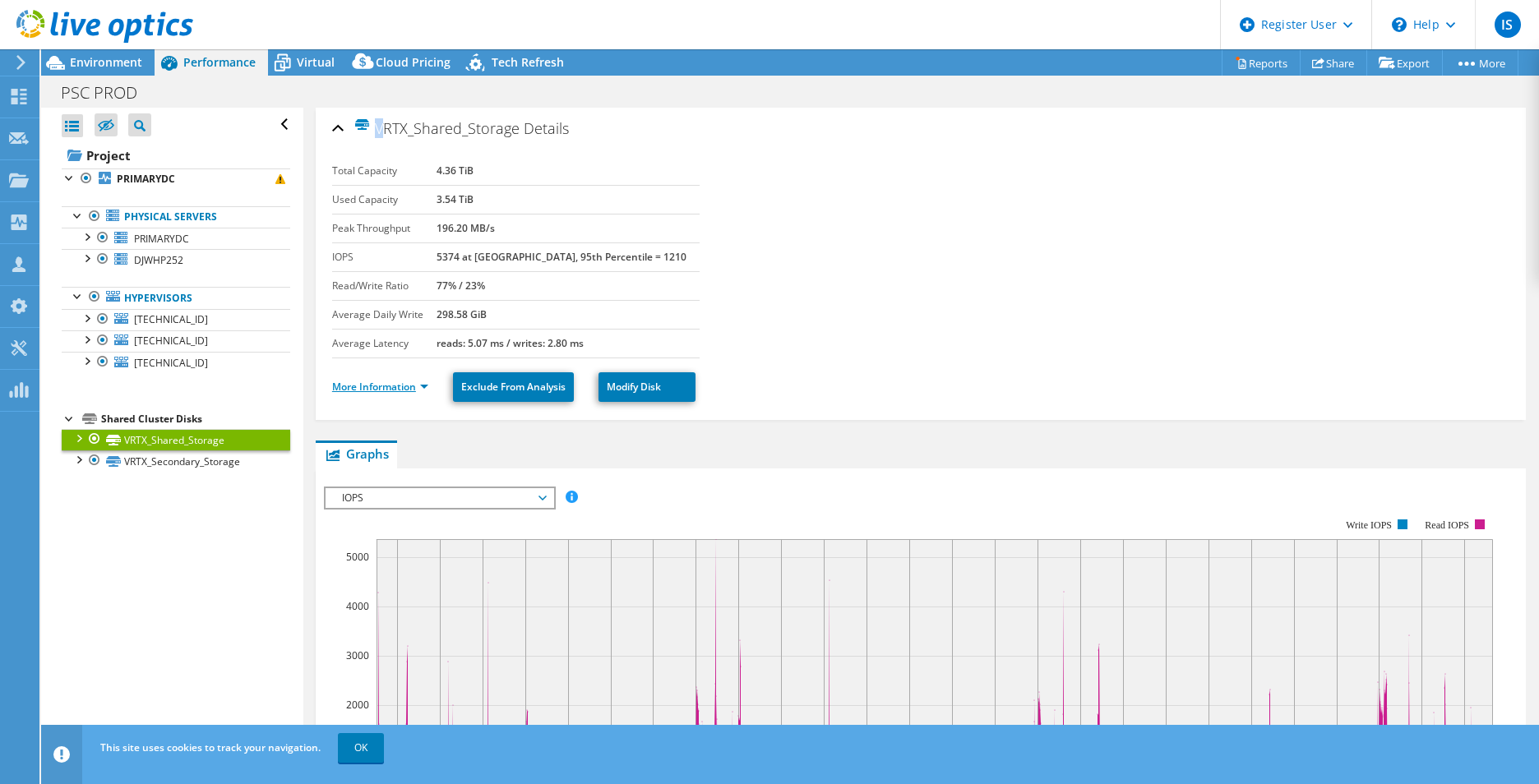
click at [422, 390] on link "More Information" at bounding box center [380, 387] width 96 height 14
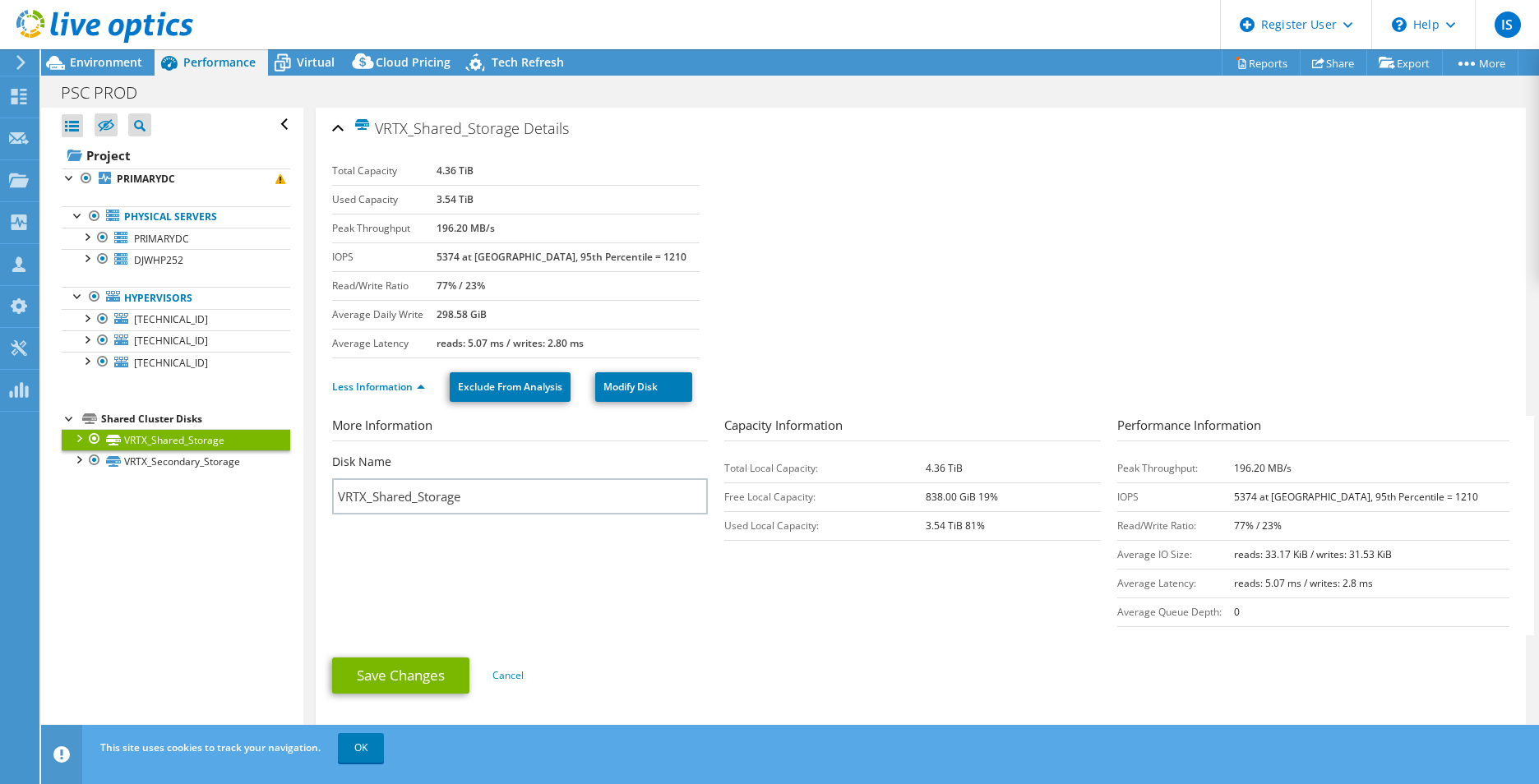
click at [218, 480] on div "Open All Close All Hide Excluded Nodes Project Tree Filter" at bounding box center [171, 430] width 261 height 644
click at [227, 459] on link "VRTX_Secondary_Storage" at bounding box center [176, 460] width 229 height 21
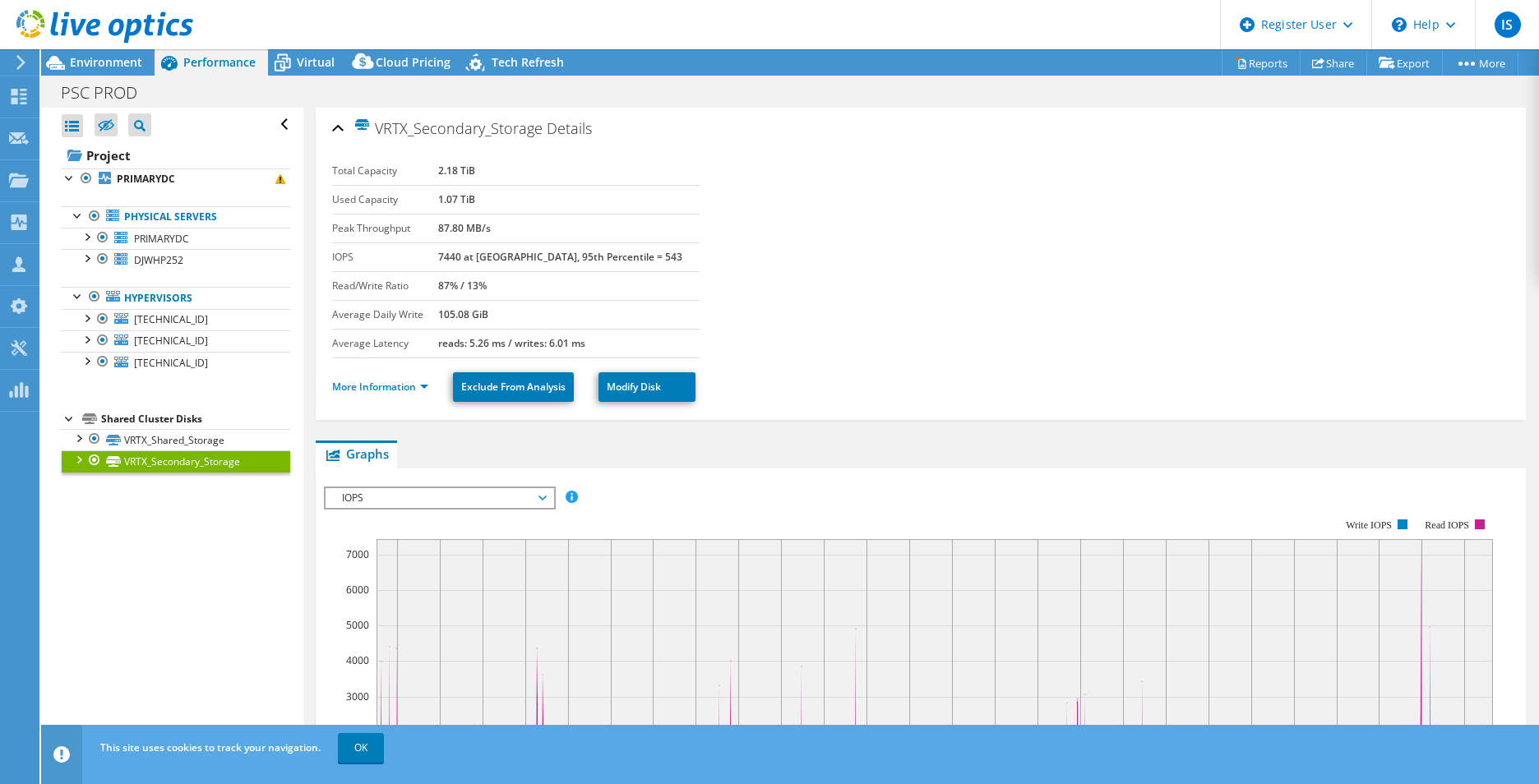
click at [192, 423] on div "Shared Cluster Disks" at bounding box center [195, 419] width 189 height 20
click at [187, 420] on div "Shared Cluster Disks" at bounding box center [195, 419] width 189 height 20
click at [138, 446] on link "VRTX_Shared_Storage" at bounding box center [176, 439] width 229 height 21
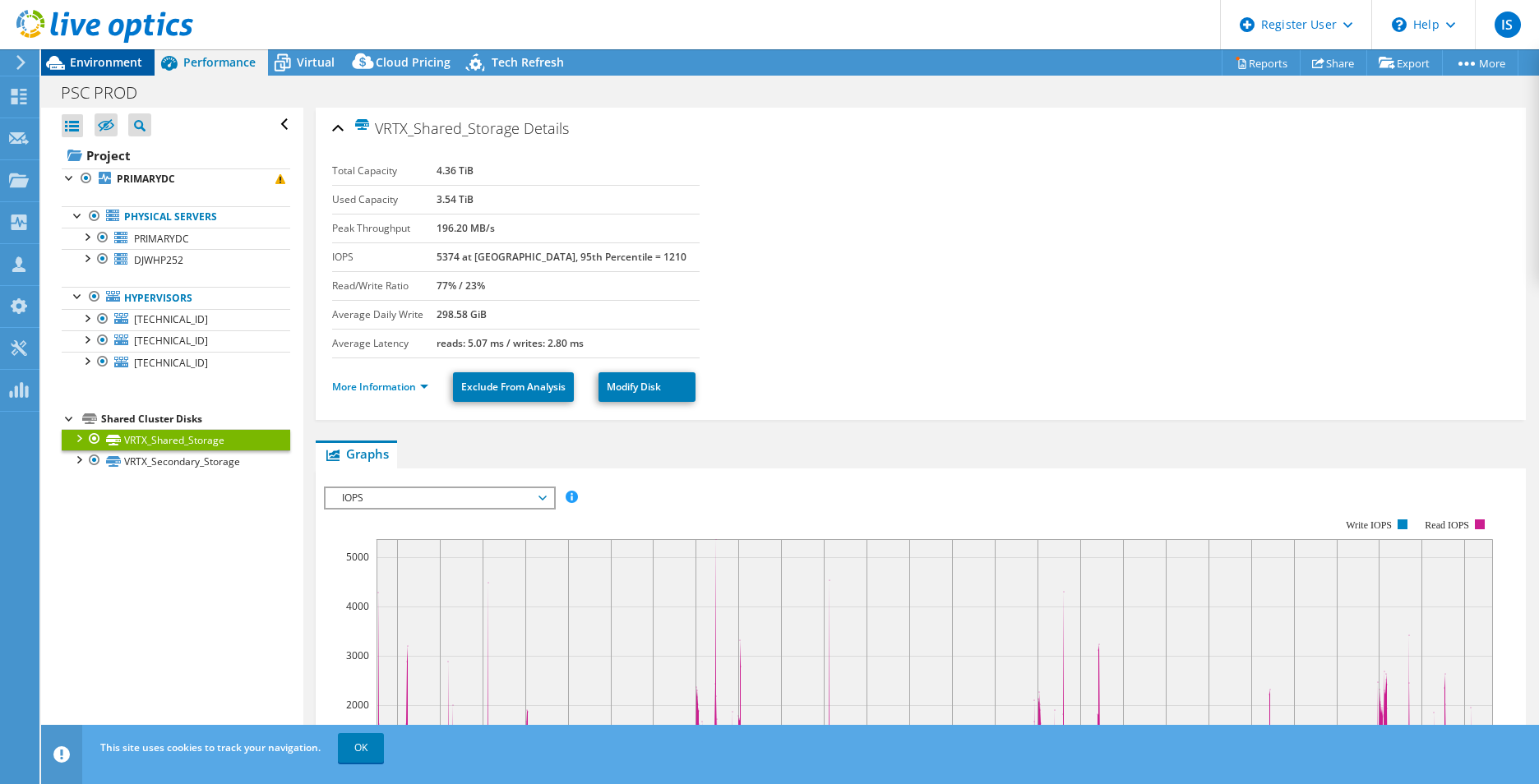
click at [123, 62] on span "Environment" at bounding box center [106, 62] width 72 height 16
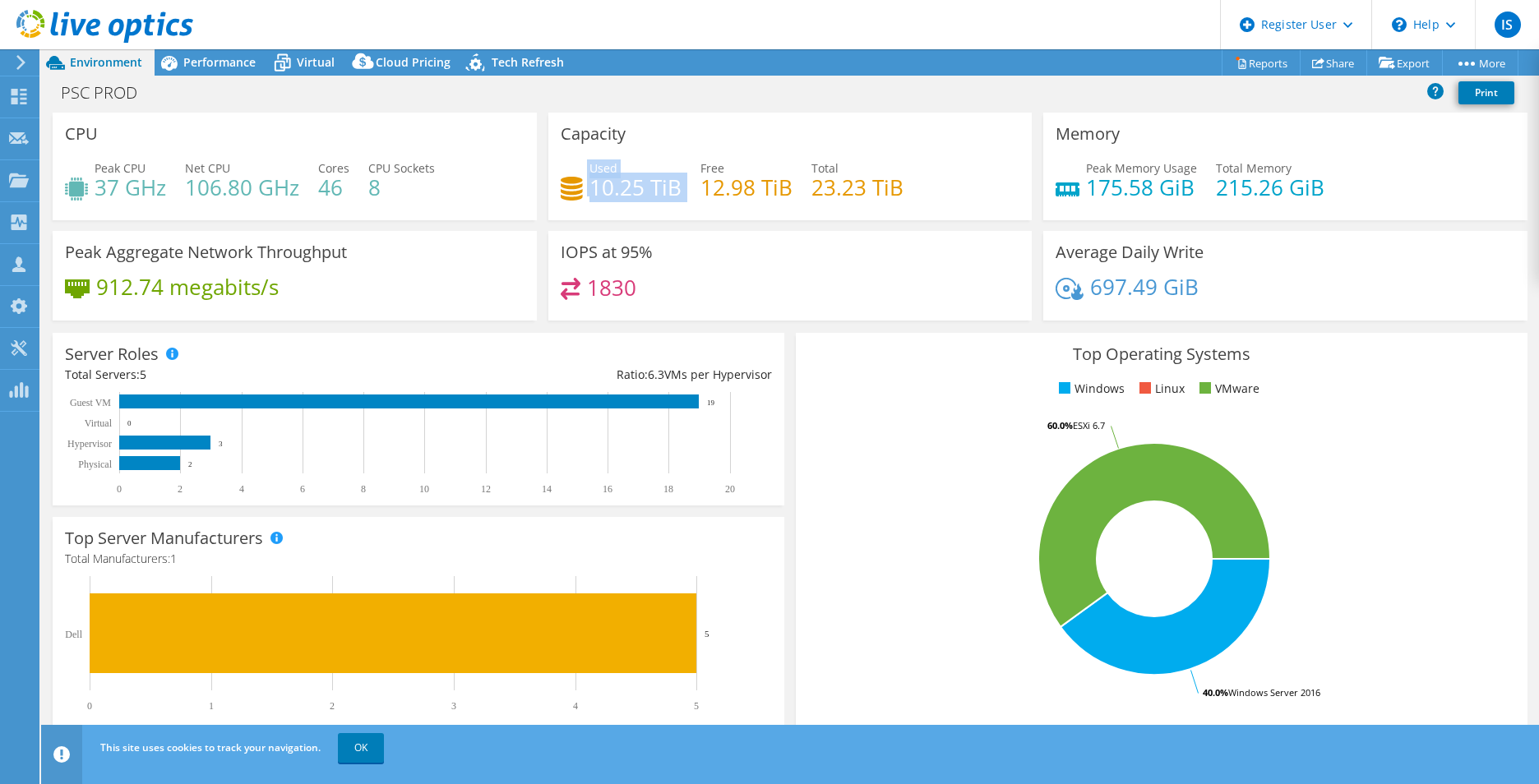
drag, startPoint x: 581, startPoint y: 191, endPoint x: 681, endPoint y: 193, distance: 100.3
click at [681, 193] on div "Used 10.25 TiB Free 12.98 TiB Total 23.23 TiB" at bounding box center [790, 185] width 459 height 53
drag, startPoint x: 681, startPoint y: 193, endPoint x: 745, endPoint y: 244, distance: 81.3
click at [745, 244] on div "IOPS at 95% 1830" at bounding box center [790, 276] width 484 height 90
drag, startPoint x: 678, startPoint y: 187, endPoint x: 579, endPoint y: 183, distance: 98.7
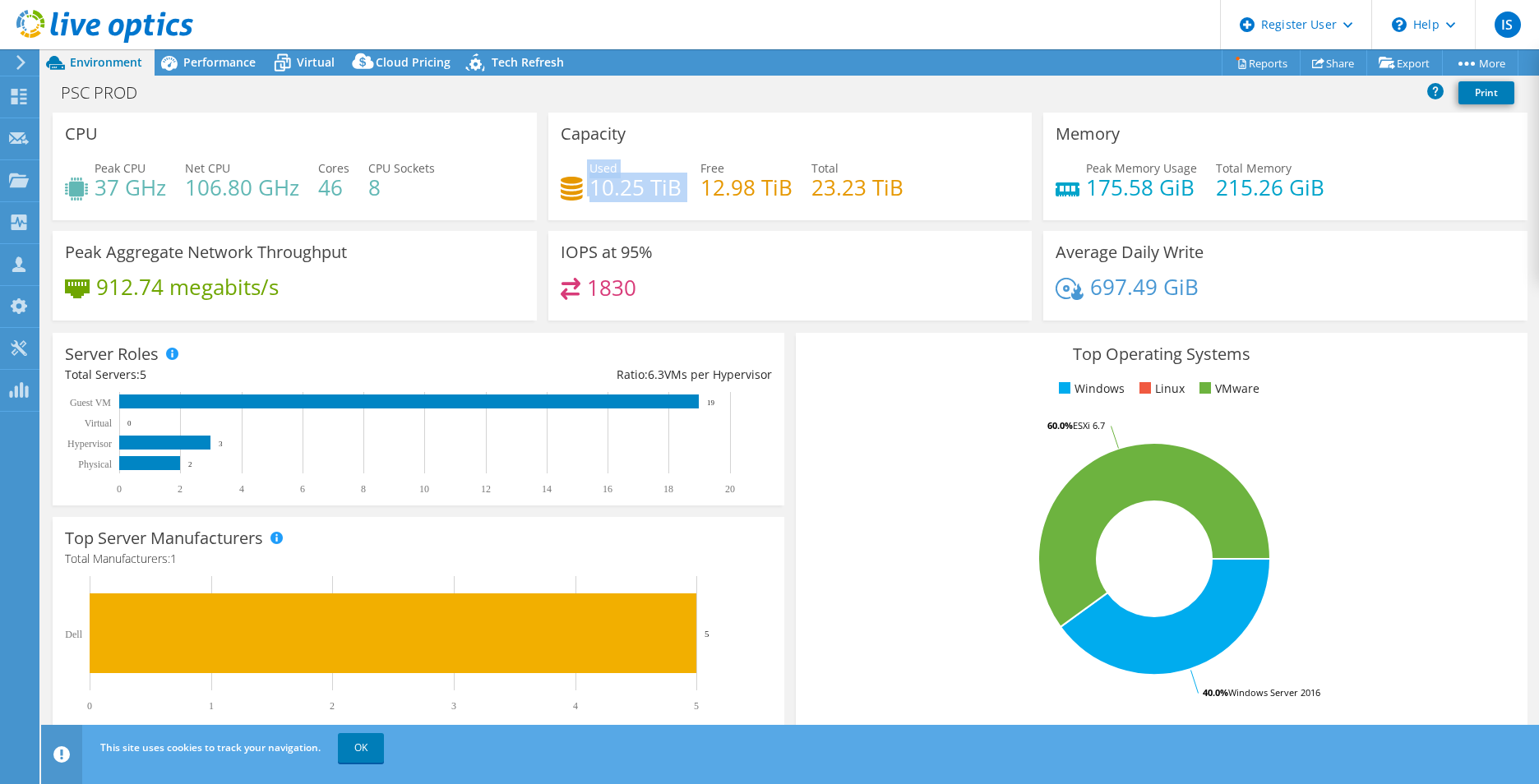
click at [579, 183] on div "Used 10.25 TiB Free 12.98 TiB Total 23.23 TiB" at bounding box center [790, 185] width 459 height 53
drag, startPoint x: 921, startPoint y: 186, endPoint x: 808, endPoint y: 197, distance: 114.0
click at [808, 197] on div "Used 10.25 TiB Free 12.98 TiB Total 23.23 TiB" at bounding box center [790, 185] width 459 height 53
drag, startPoint x: 808, startPoint y: 197, endPoint x: 773, endPoint y: 202, distance: 34.9
click at [773, 202] on div "Used 10.25 TiB Free 12.98 TiB Total 23.23 TiB" at bounding box center [790, 185] width 459 height 53
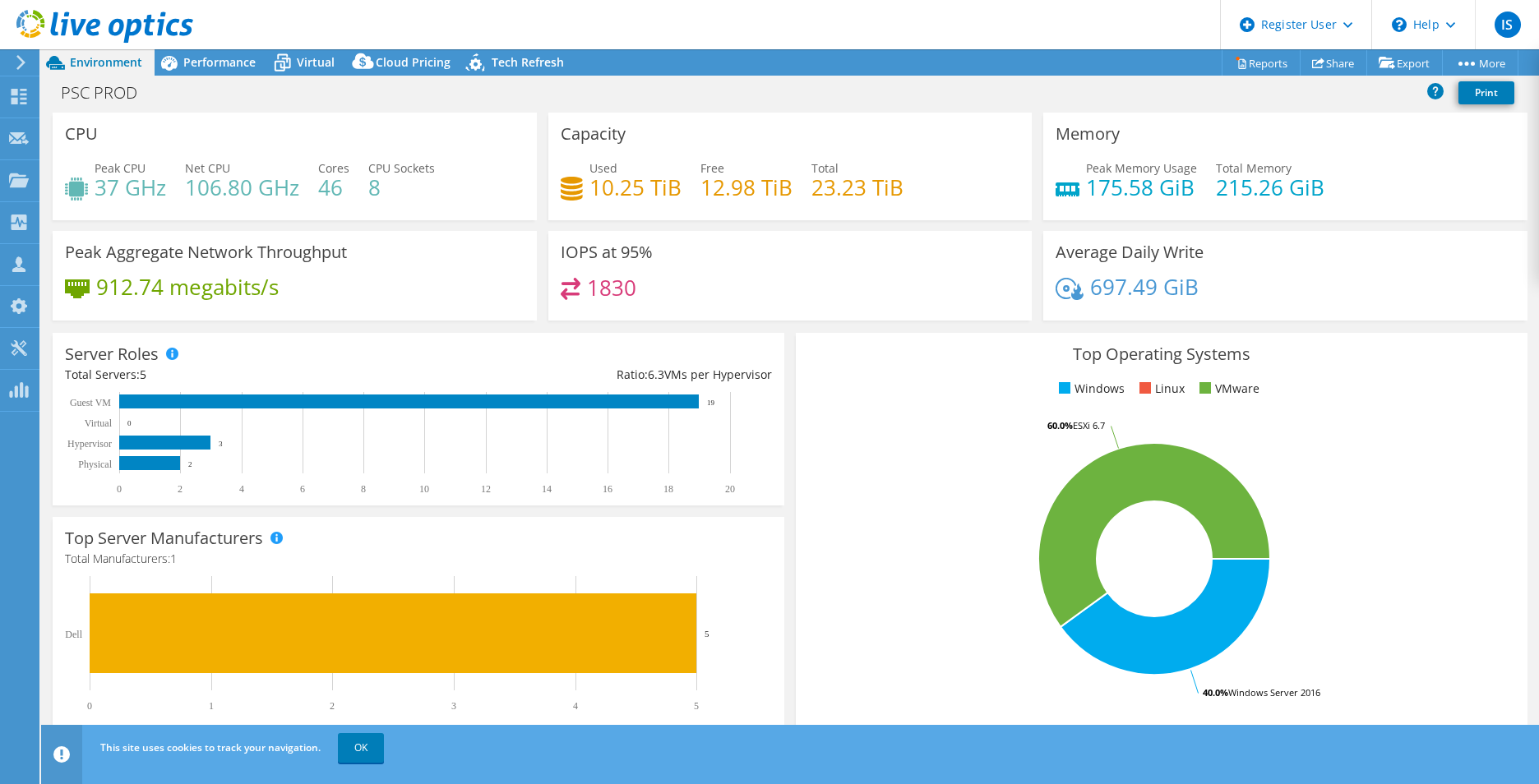
drag, startPoint x: 773, startPoint y: 202, endPoint x: 774, endPoint y: 248, distance: 46.0
click at [774, 248] on div "IOPS at 95% 1830" at bounding box center [790, 276] width 484 height 90
